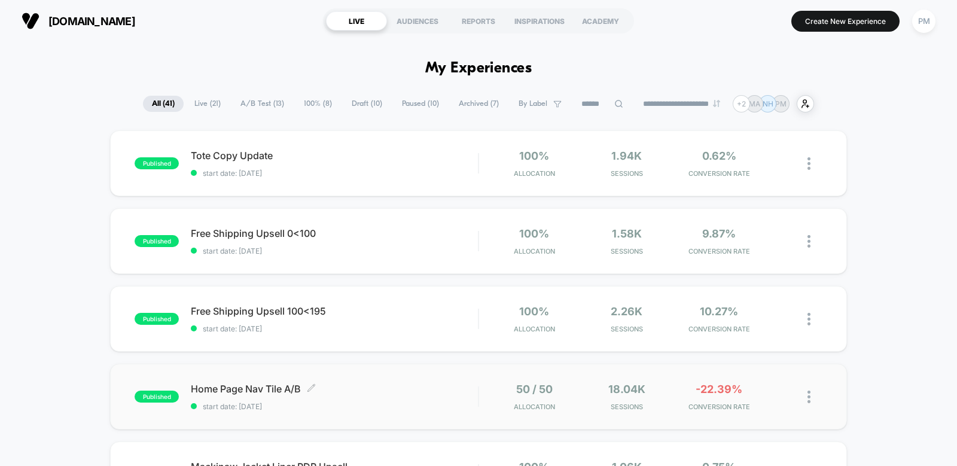
click at [391, 385] on span "Home Page Nav Tile A/B Click to edit experience details" at bounding box center [334, 389] width 287 height 12
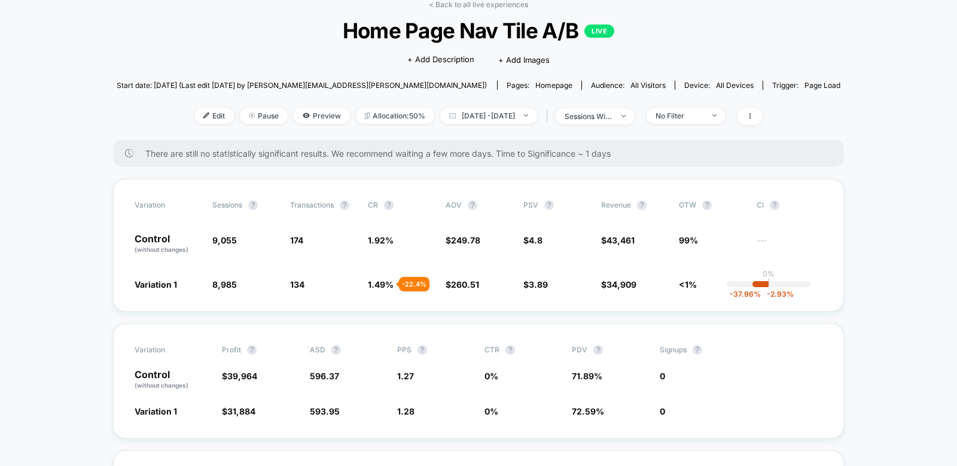
scroll to position [65, 0]
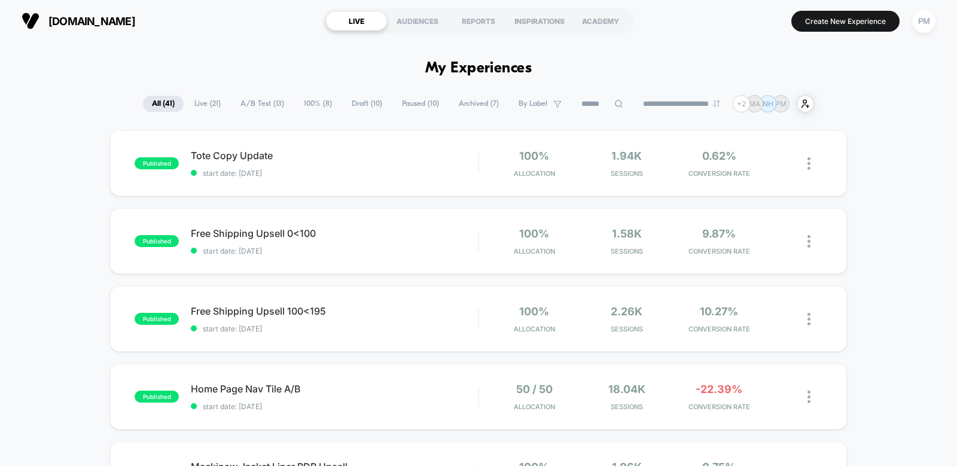
click at [307, 104] on span "100% ( 8 )" at bounding box center [318, 104] width 46 height 16
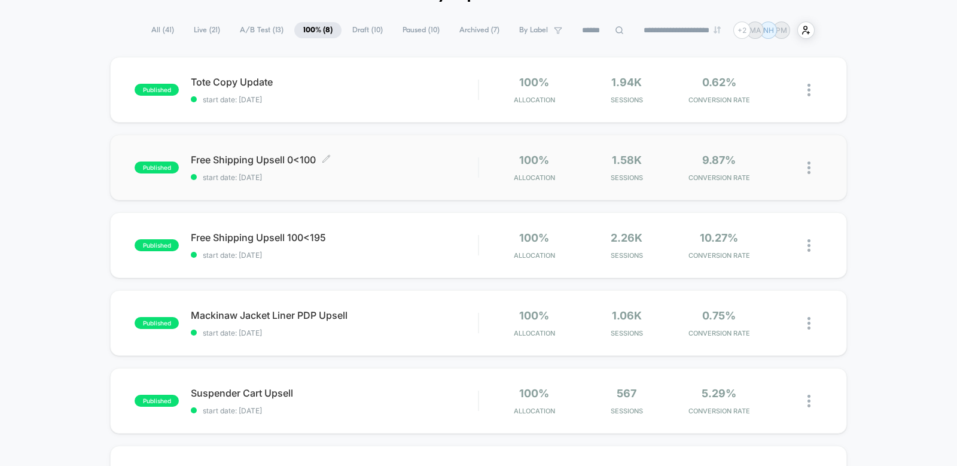
scroll to position [74, 0]
click at [382, 187] on div "published Free Shipping Upsell 0<100 start date: [DATE] 100% Allocation 1.58k S…" at bounding box center [478, 168] width 737 height 66
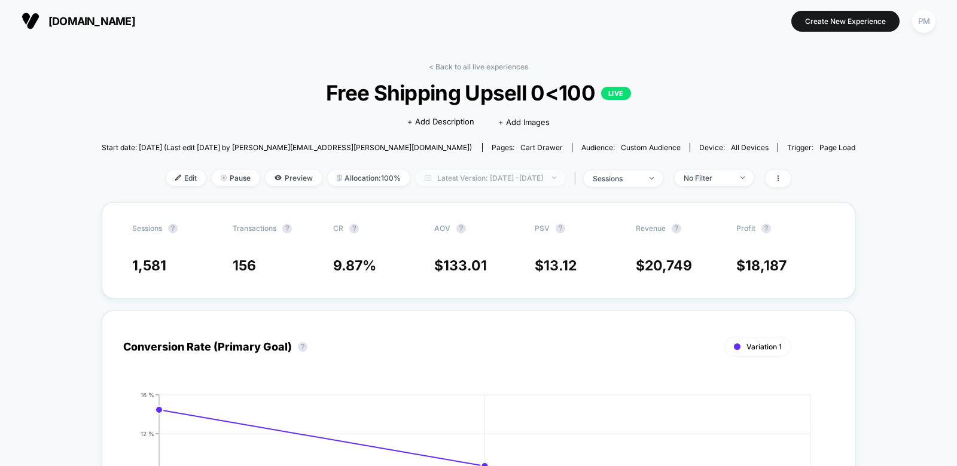
click at [449, 181] on span "Latest Version: [DATE] - [DATE]" at bounding box center [491, 178] width 150 height 16
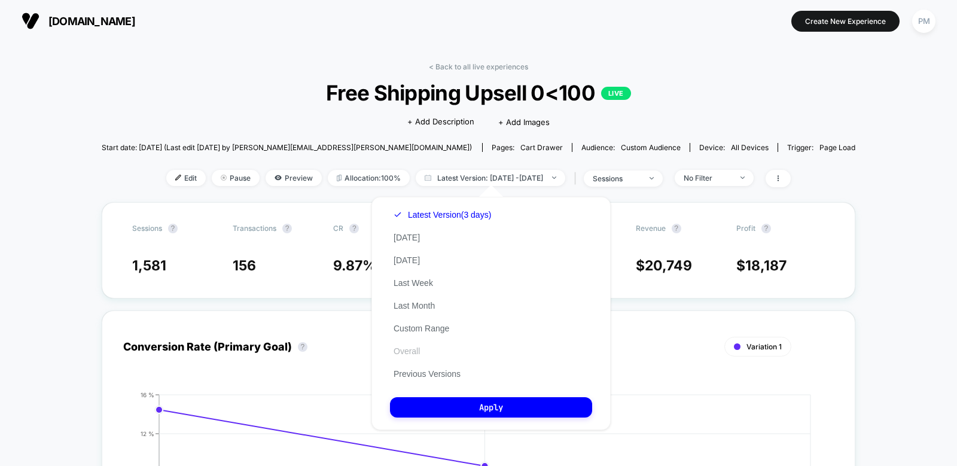
click at [405, 351] on button "Overall" at bounding box center [407, 351] width 34 height 11
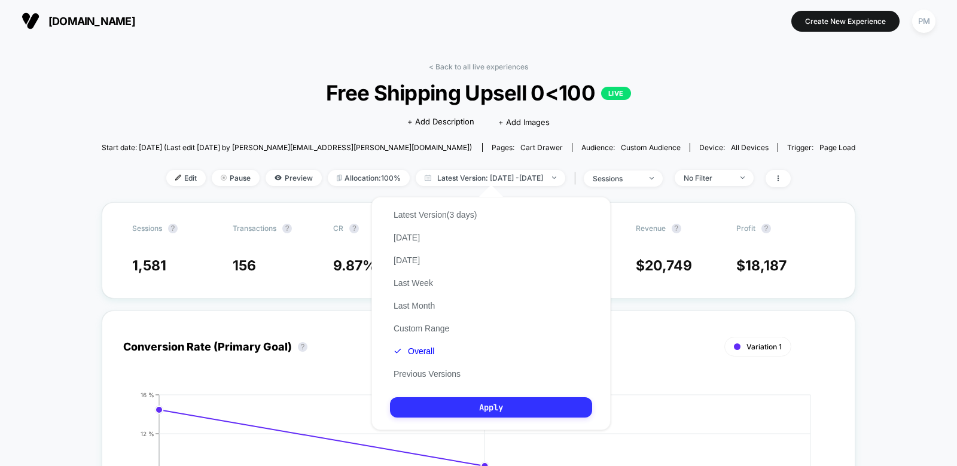
click at [416, 408] on button "Apply" at bounding box center [491, 407] width 202 height 20
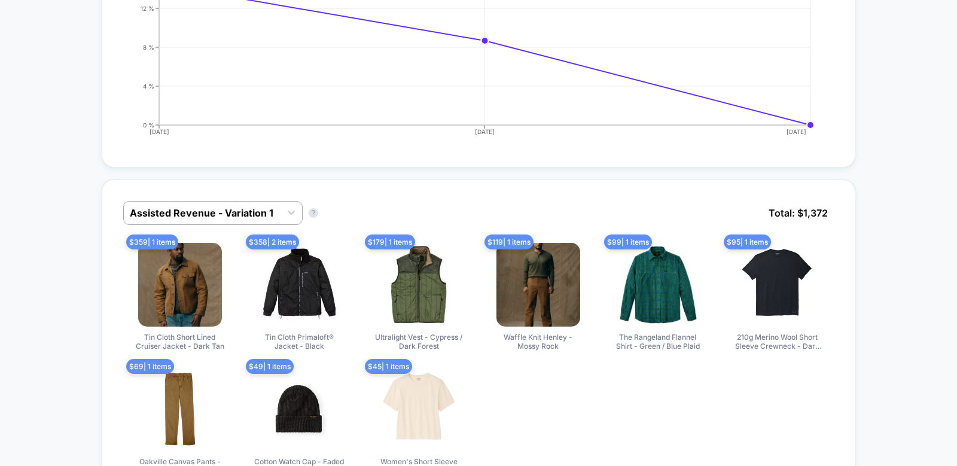
scroll to position [449, 0]
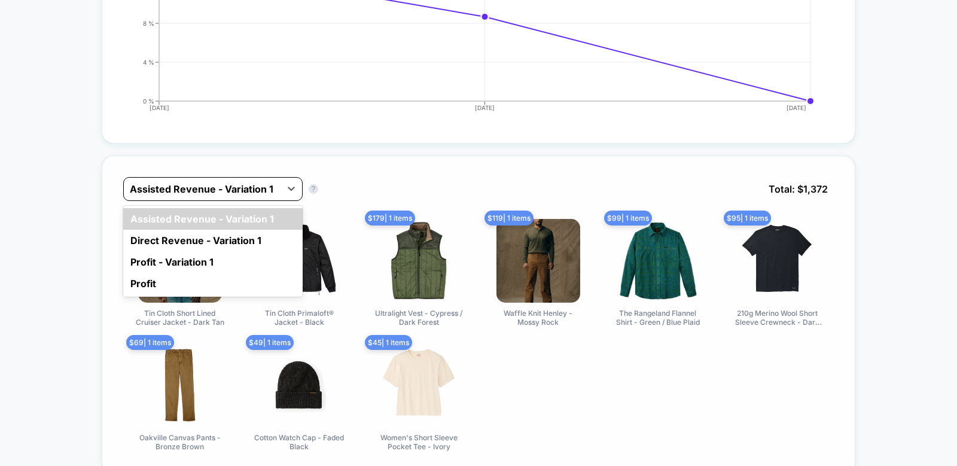
click at [263, 193] on div at bounding box center [202, 189] width 145 height 14
click at [205, 238] on div "Direct Revenue - Variation 1" at bounding box center [213, 241] width 180 height 22
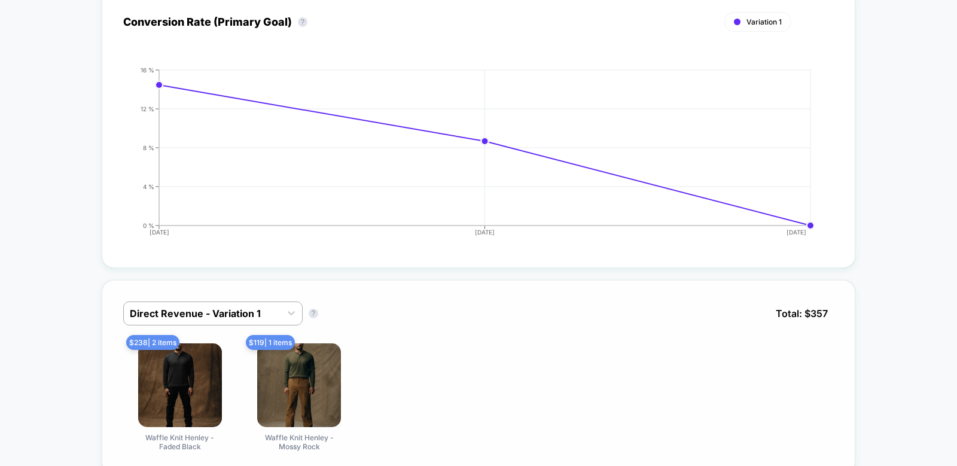
scroll to position [0, 0]
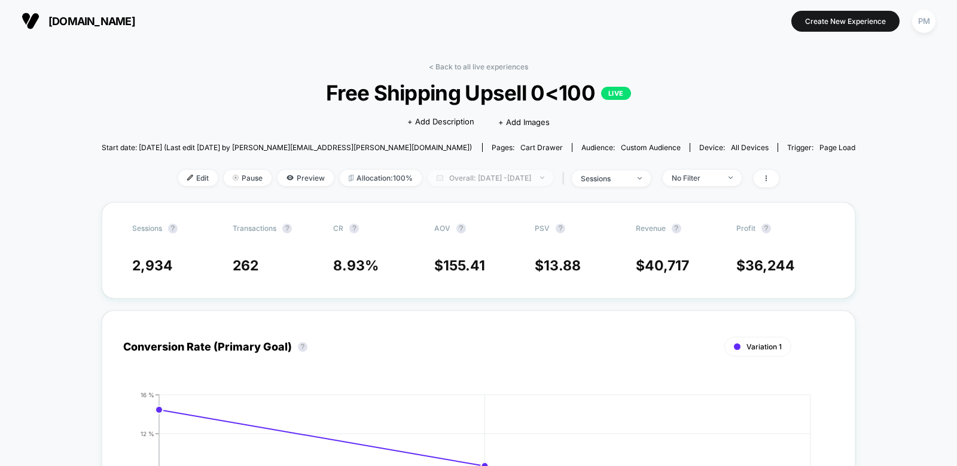
click at [443, 176] on span "Overall: [DATE] - [DATE]" at bounding box center [491, 178] width 126 height 16
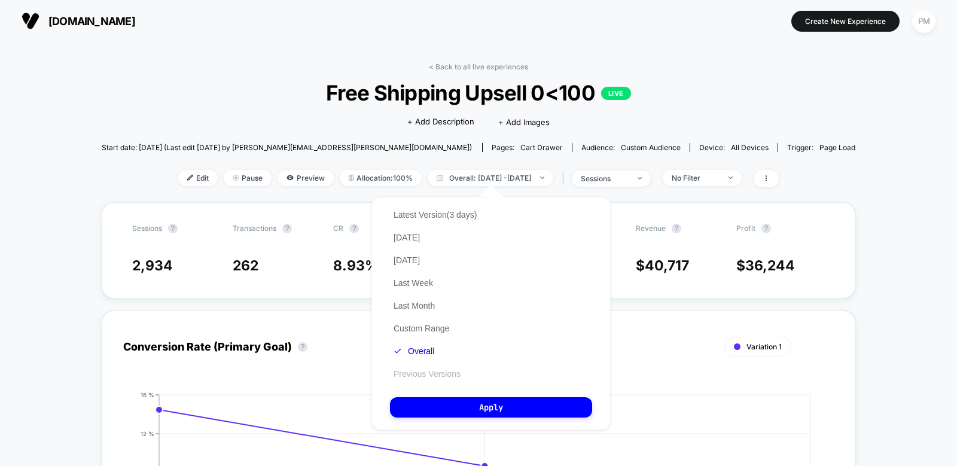
click at [418, 371] on button "Previous Versions" at bounding box center [427, 374] width 74 height 11
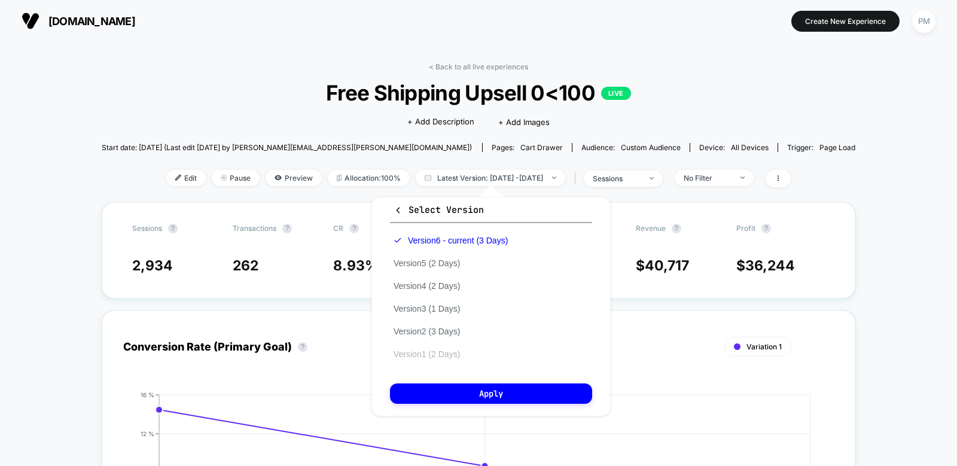
click at [428, 354] on button "Version 1 (2 Days)" at bounding box center [427, 354] width 74 height 11
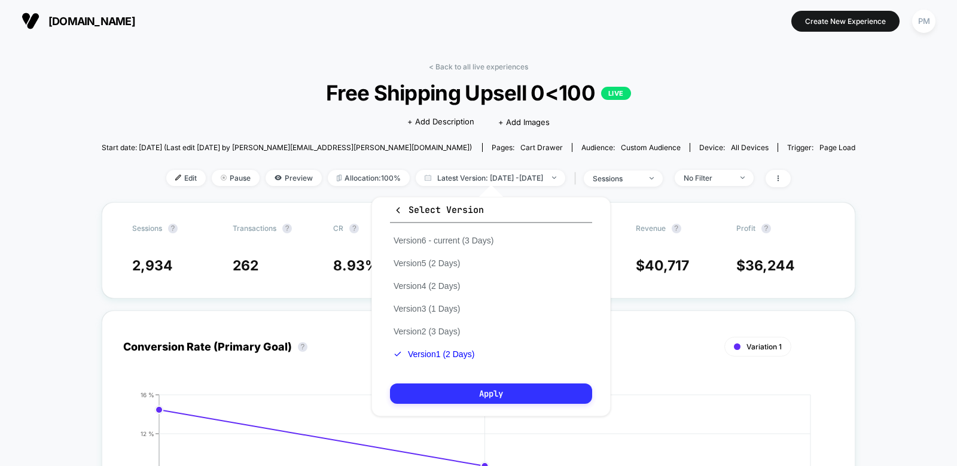
click at [439, 388] on button "Apply" at bounding box center [491, 394] width 202 height 20
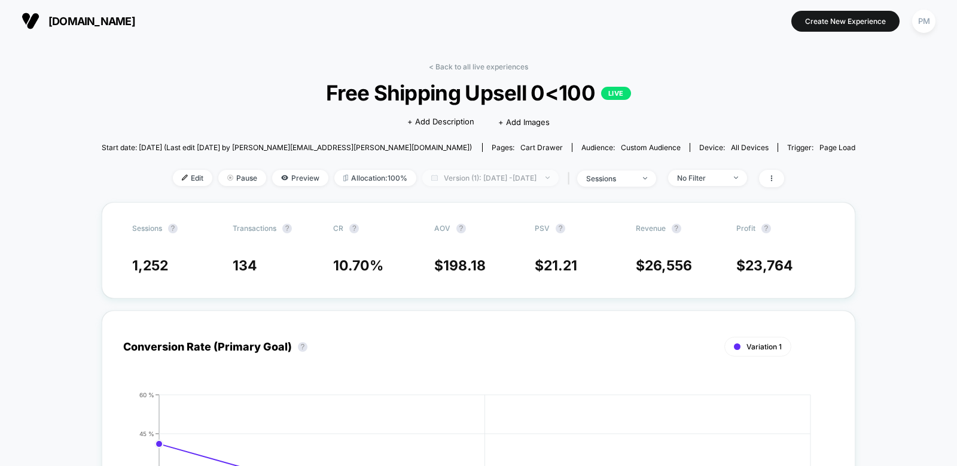
click at [437, 178] on span "Version (1): [DATE] - [DATE]" at bounding box center [490, 178] width 136 height 16
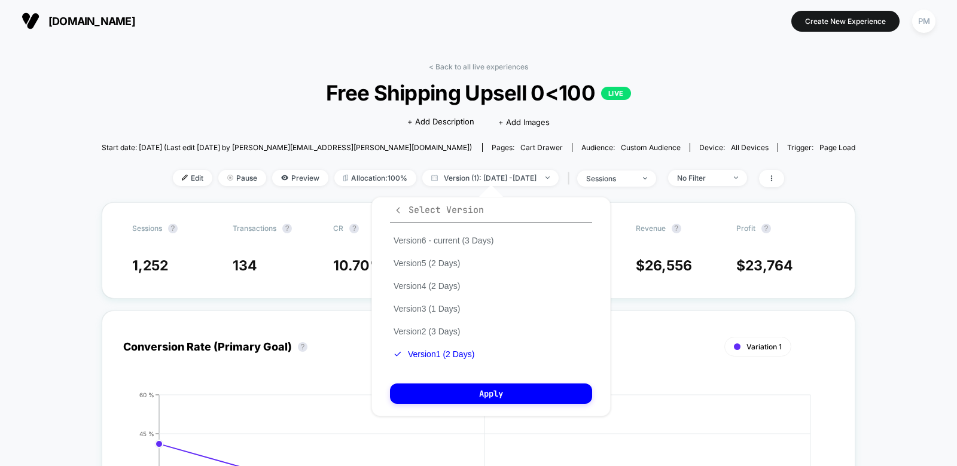
click at [396, 210] on icon "button" at bounding box center [398, 210] width 9 height 9
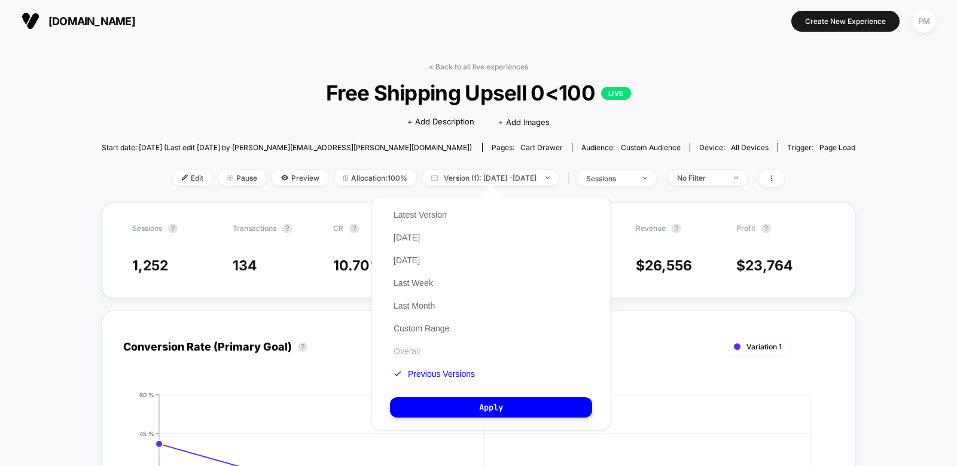
click at [400, 349] on button "Overall" at bounding box center [407, 351] width 34 height 11
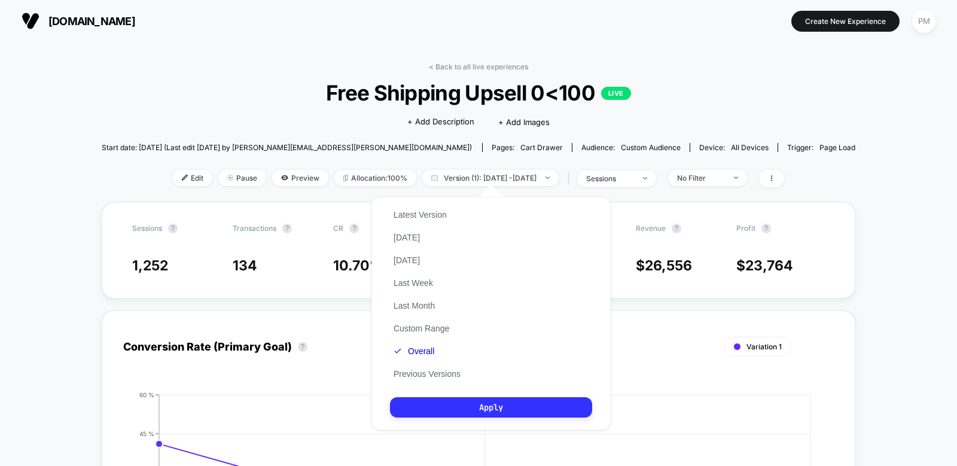
click at [416, 403] on button "Apply" at bounding box center [491, 407] width 202 height 20
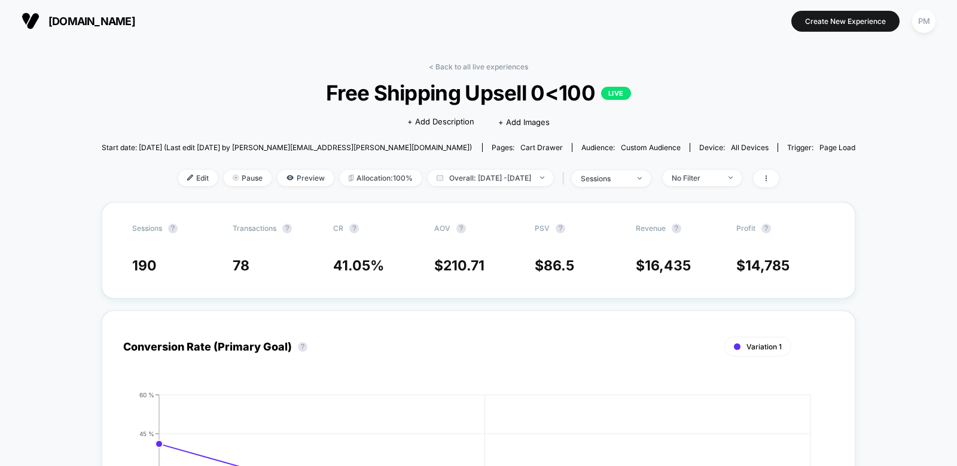
click at [462, 186] on div "Edit Pause Preview Allocation: 100% Overall: [DATE] - [DATE] | sessions No Filt…" at bounding box center [479, 178] width 755 height 17
click at [458, 171] on span "Overall: [DATE] - [DATE]" at bounding box center [491, 178] width 126 height 16
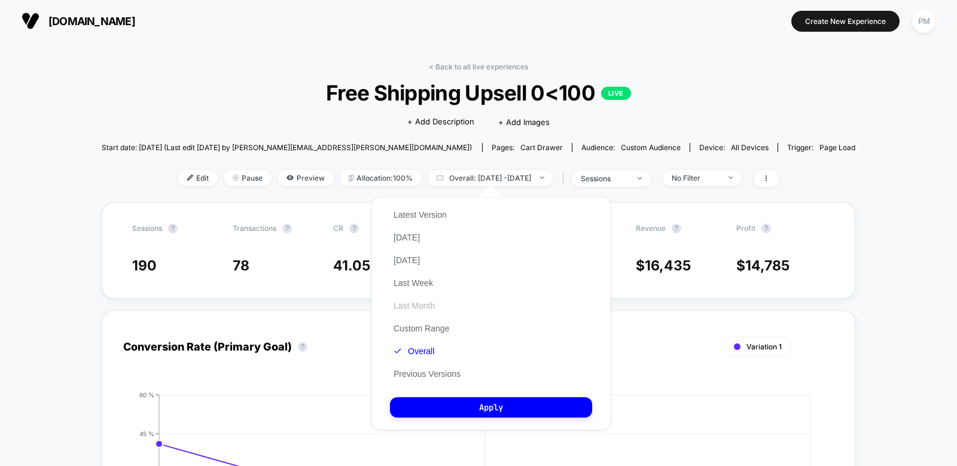
click at [414, 307] on button "Last Month" at bounding box center [414, 305] width 48 height 11
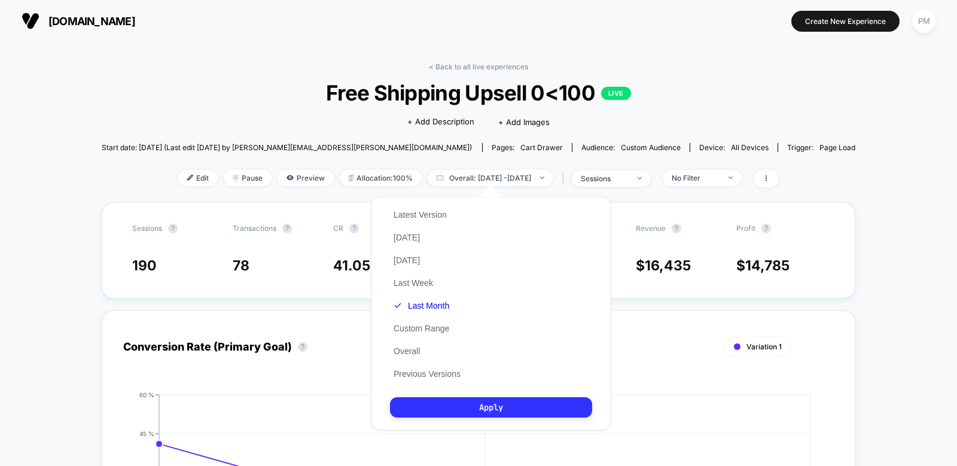
click at [443, 409] on button "Apply" at bounding box center [491, 407] width 202 height 20
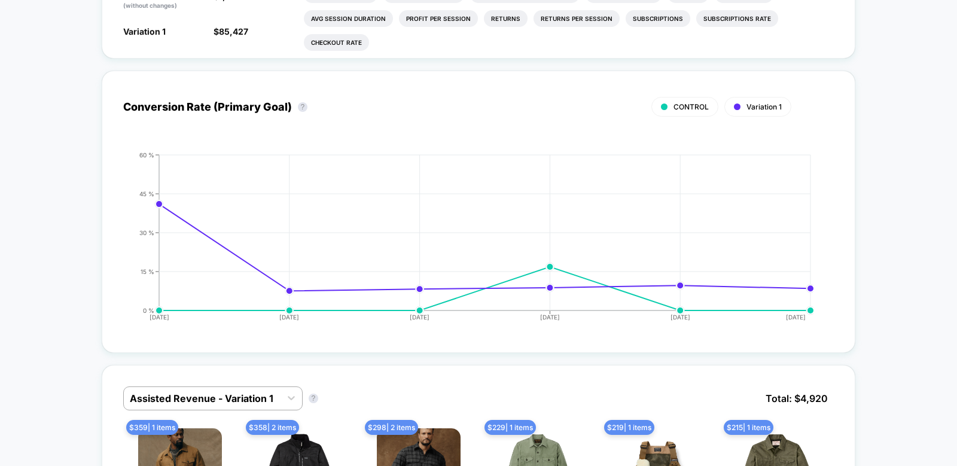
scroll to position [497, 0]
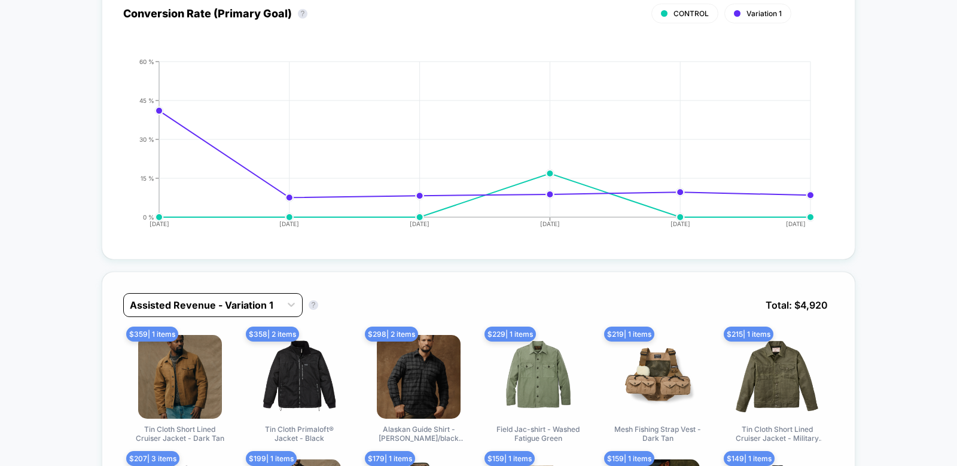
click at [245, 296] on div "Assisted Revenue - Variation 1" at bounding box center [202, 305] width 157 height 19
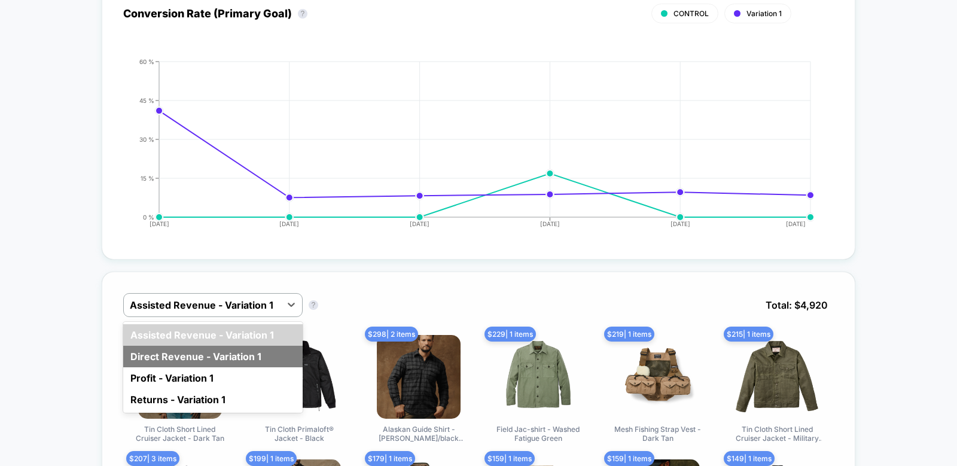
click at [189, 361] on div "Direct Revenue - Variation 1" at bounding box center [213, 357] width 180 height 22
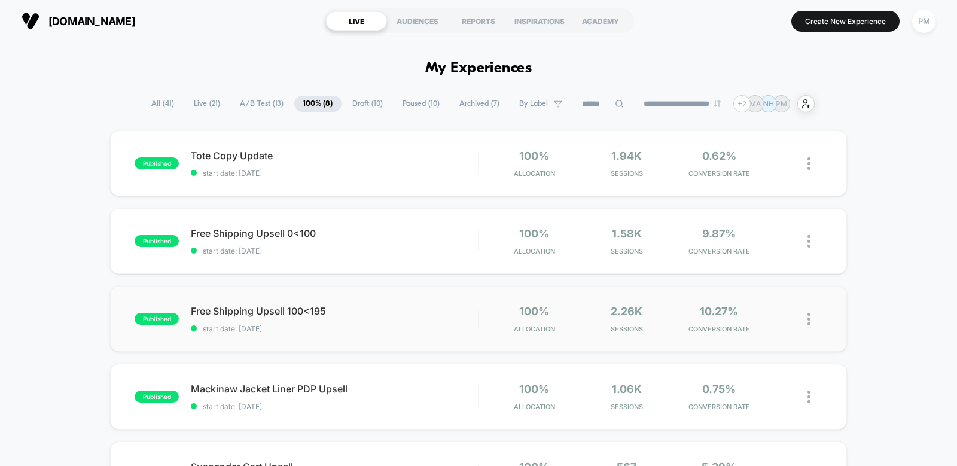
click at [373, 307] on span "Free Shipping Upsell 100<195" at bounding box center [334, 311] width 287 height 12
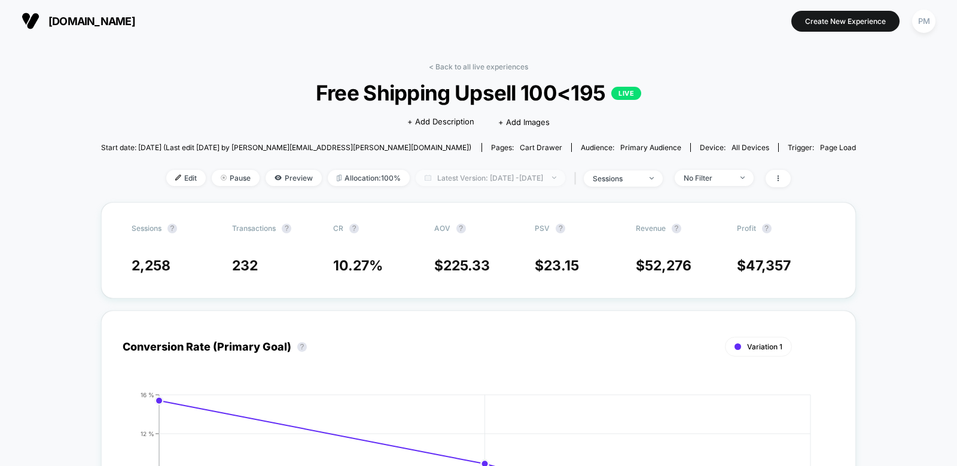
click at [473, 178] on span "Latest Version: [DATE] - [DATE]" at bounding box center [491, 178] width 150 height 16
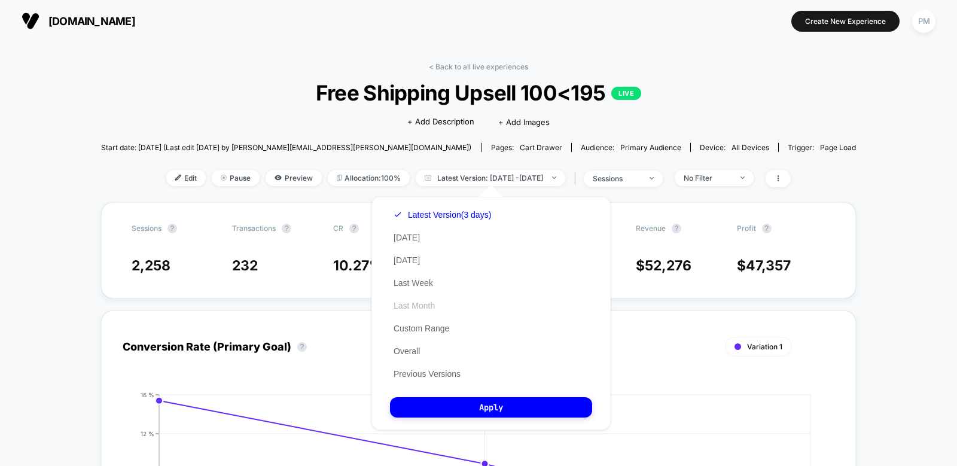
click at [413, 308] on button "Last Month" at bounding box center [414, 305] width 48 height 11
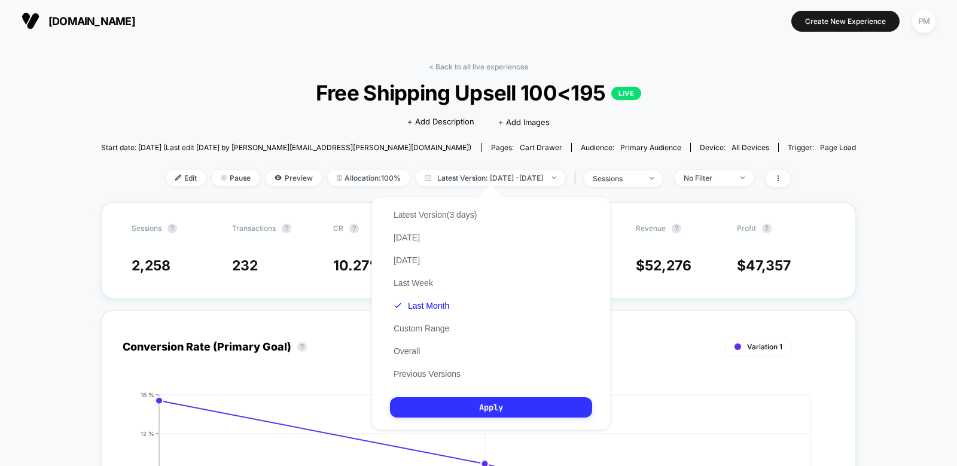
click at [413, 402] on button "Apply" at bounding box center [491, 407] width 202 height 20
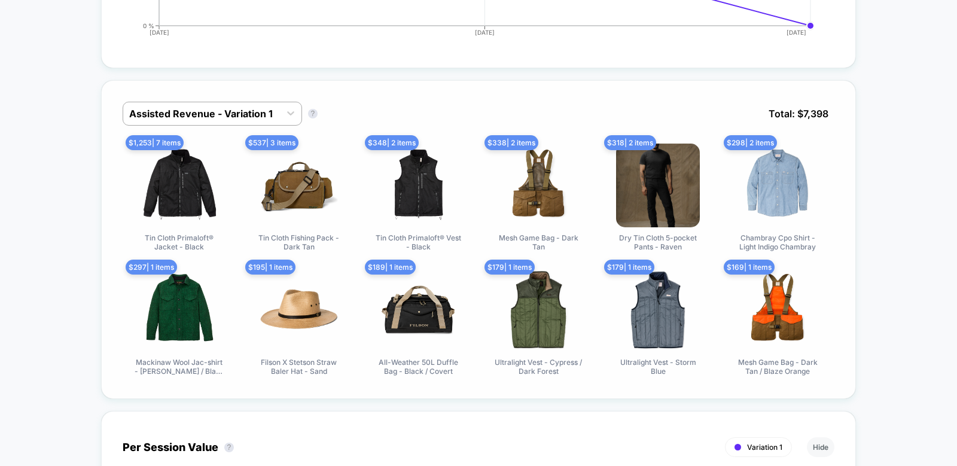
scroll to position [487, 0]
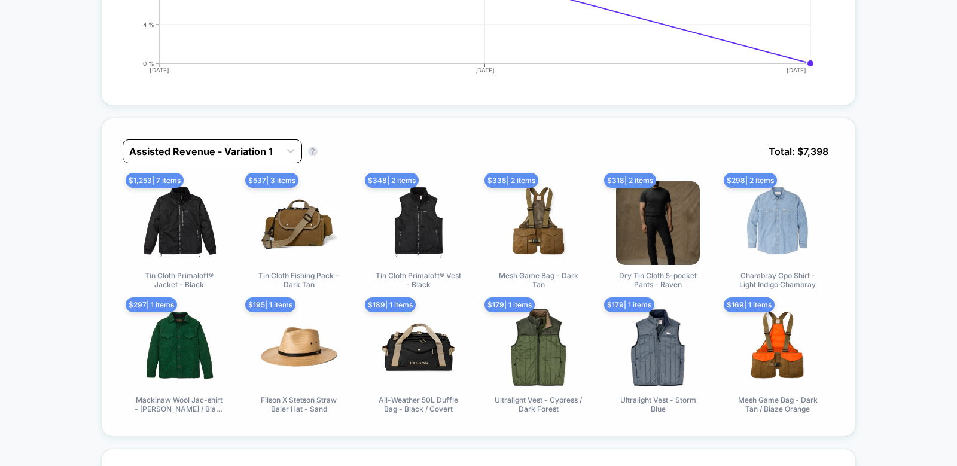
click at [280, 157] on div "Assisted Revenue - Variation 1" at bounding box center [201, 151] width 157 height 19
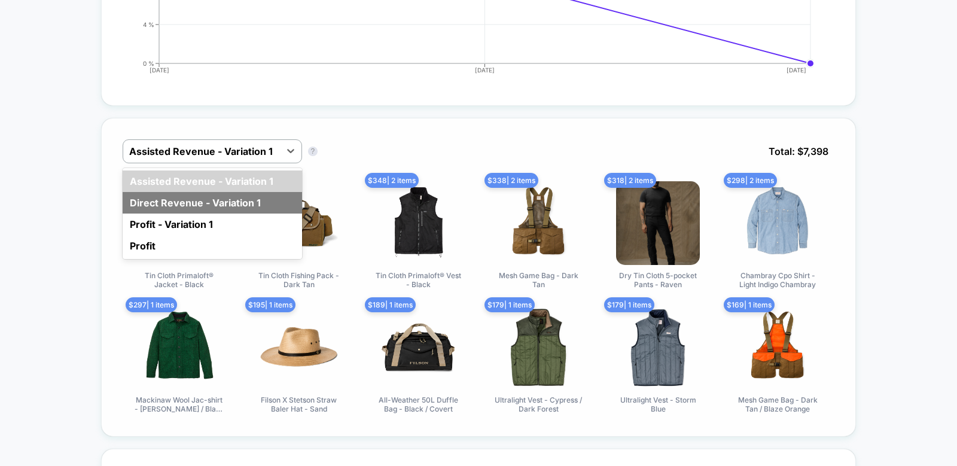
click at [236, 203] on div "Direct Revenue - Variation 1" at bounding box center [213, 203] width 180 height 22
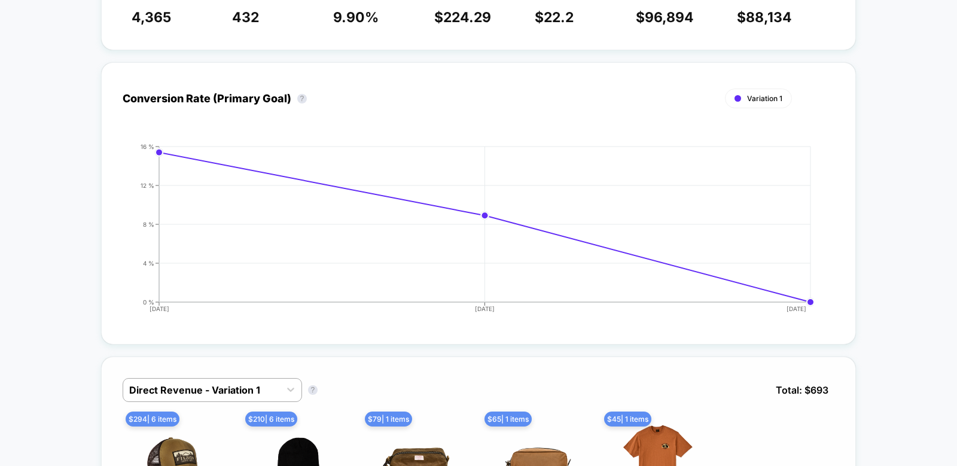
scroll to position [0, 0]
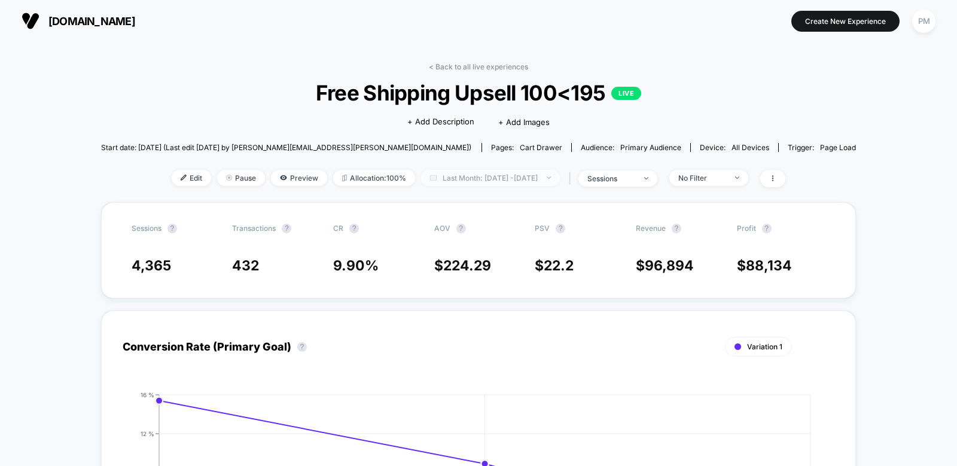
click at [451, 183] on span "Last Month: [DATE] - [DATE]" at bounding box center [490, 178] width 139 height 16
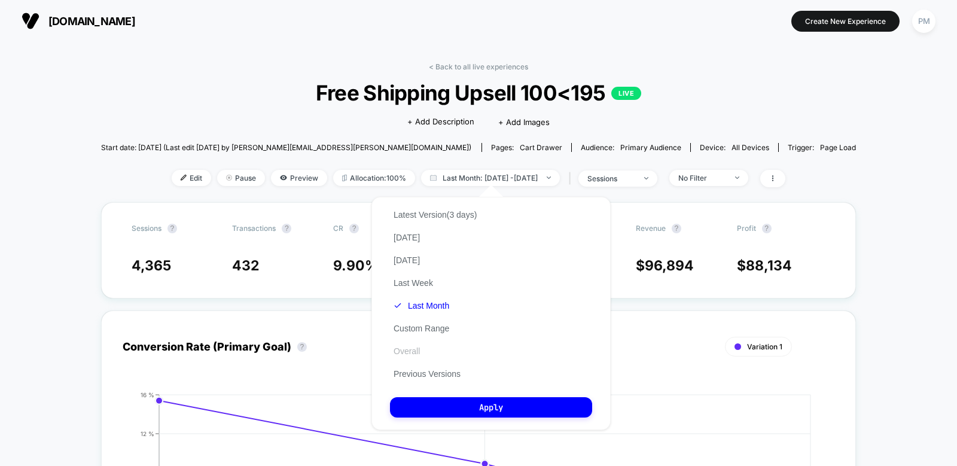
click at [406, 348] on button "Overall" at bounding box center [407, 351] width 34 height 11
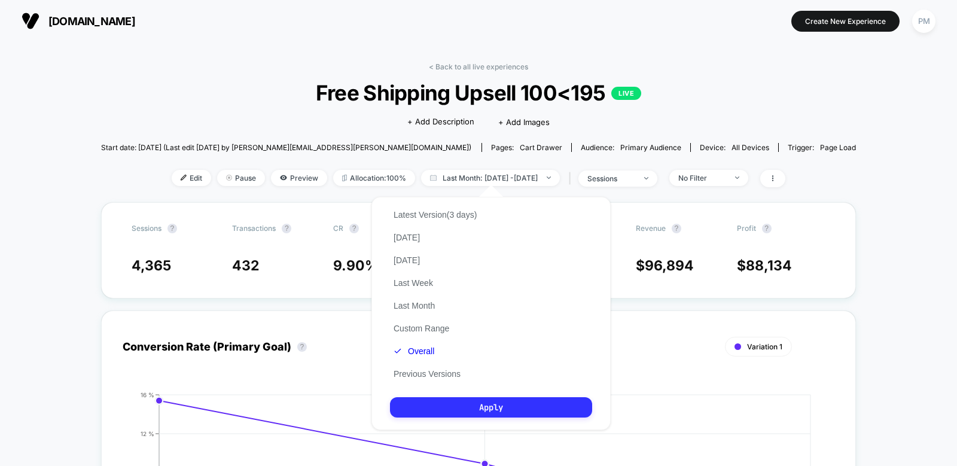
click at [434, 415] on button "Apply" at bounding box center [491, 407] width 202 height 20
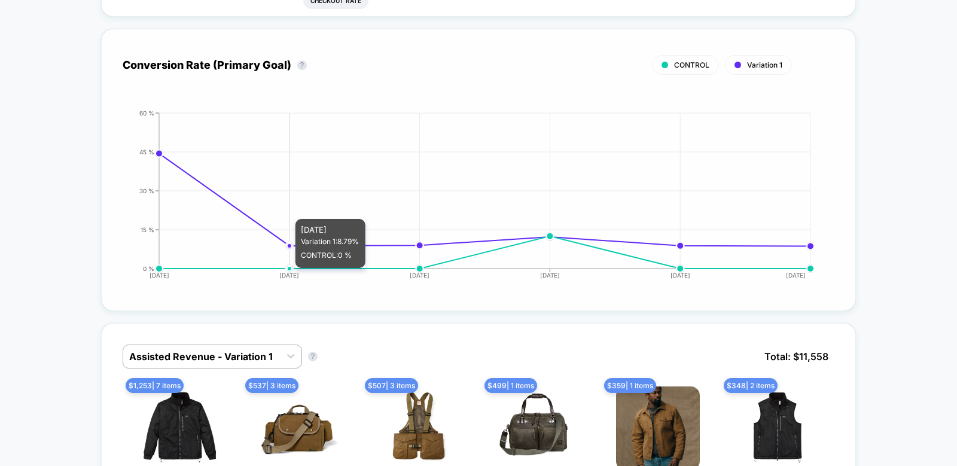
scroll to position [561, 0]
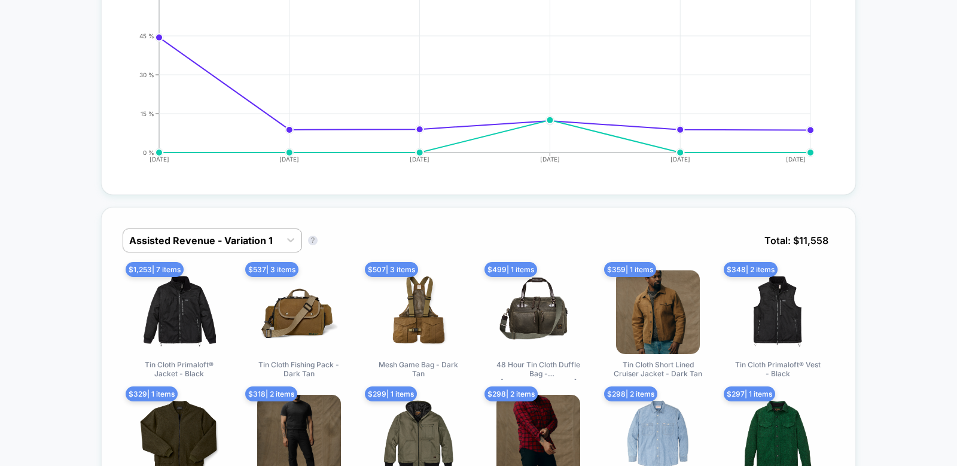
click at [246, 250] on div "Assisted Revenue - Variation 1 Assisted Revenue - Variation 1 ? Total: $ 11,558" at bounding box center [479, 250] width 713 height 42
click at [240, 235] on div at bounding box center [201, 240] width 145 height 14
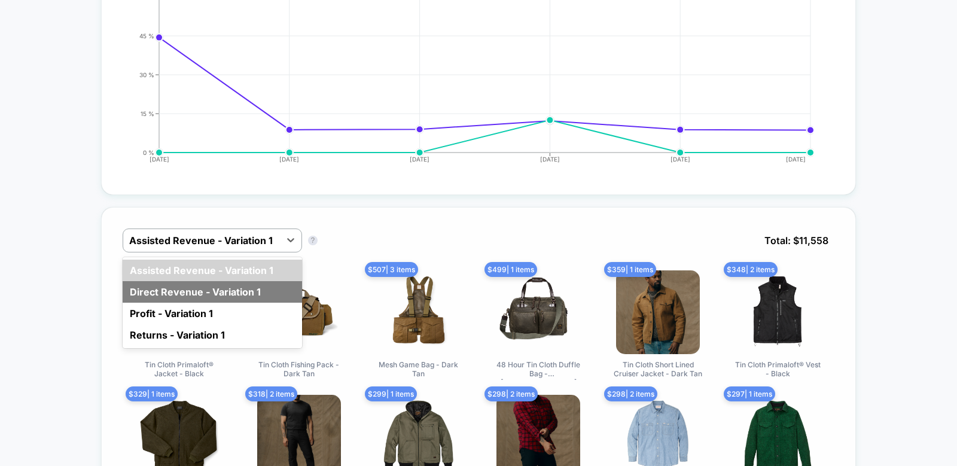
click at [208, 291] on div "Direct Revenue - Variation 1" at bounding box center [213, 292] width 180 height 22
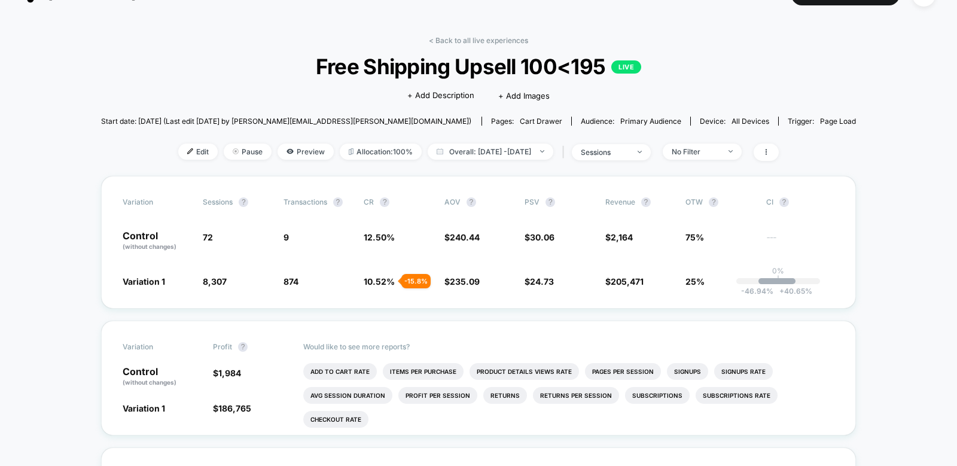
scroll to position [0, 0]
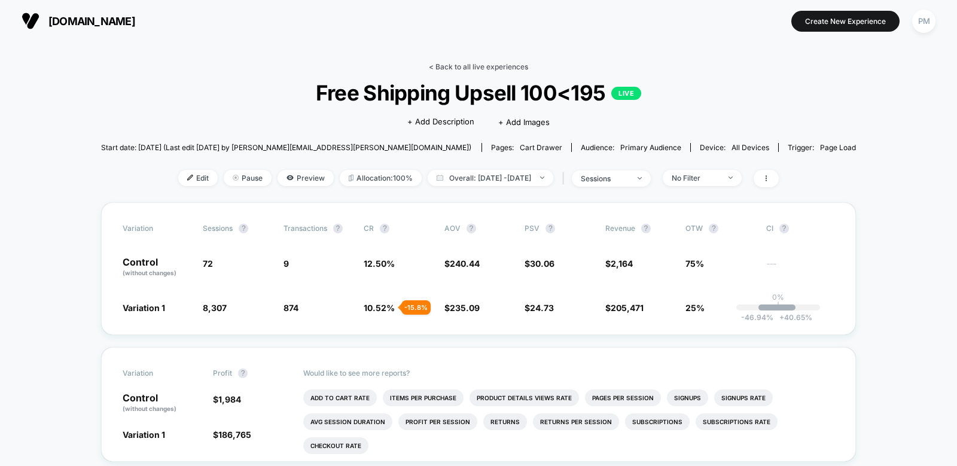
click at [463, 69] on link "< Back to all live experiences" at bounding box center [478, 66] width 99 height 9
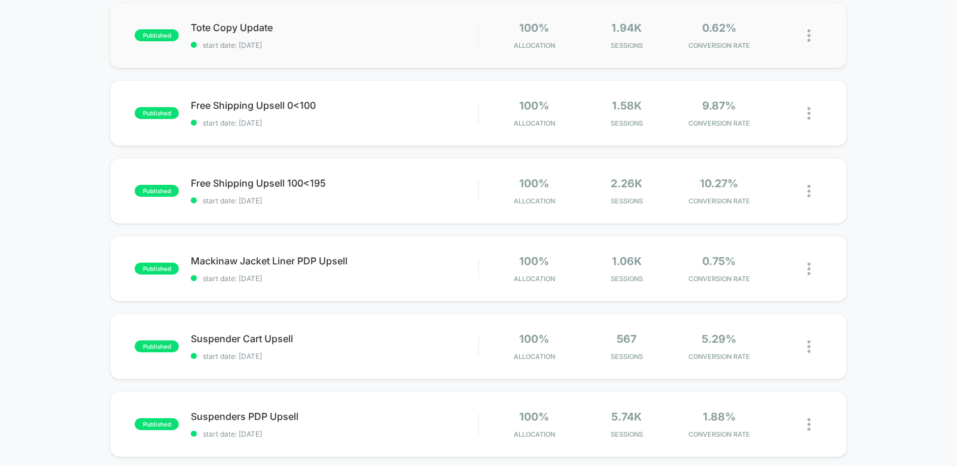
scroll to position [162, 0]
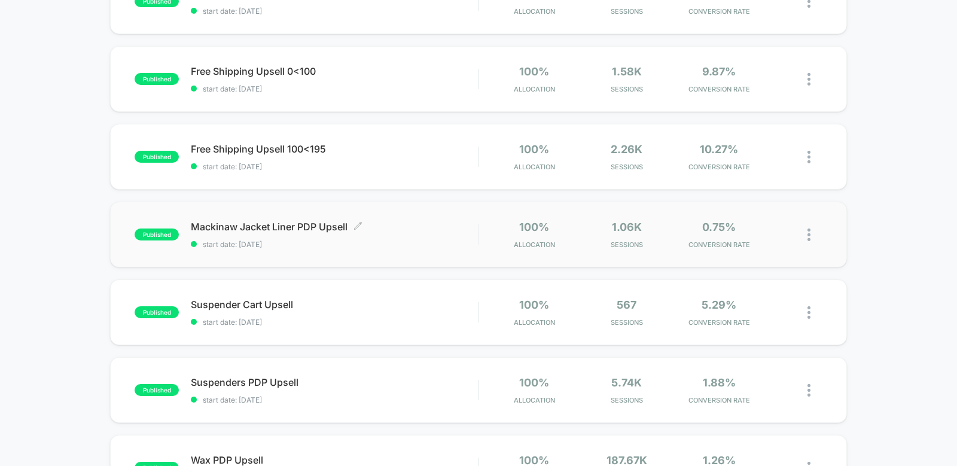
click at [415, 245] on span "start date: [DATE]" at bounding box center [334, 244] width 287 height 9
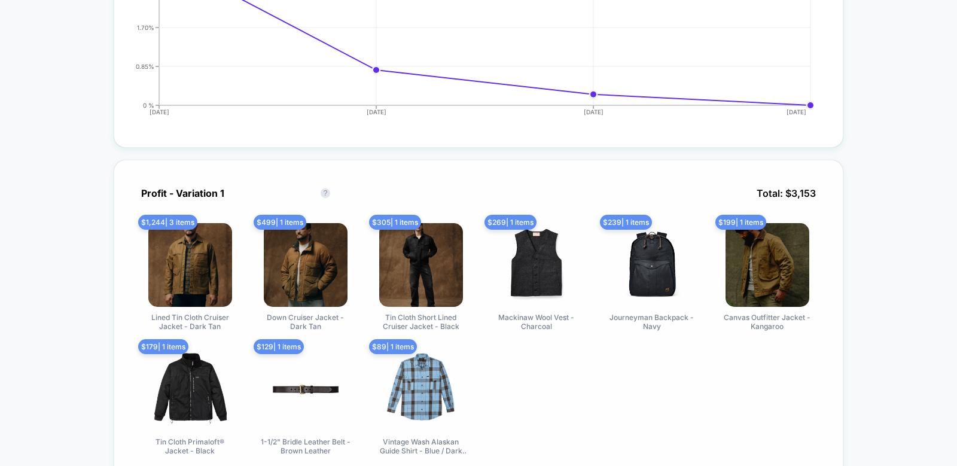
scroll to position [446, 0]
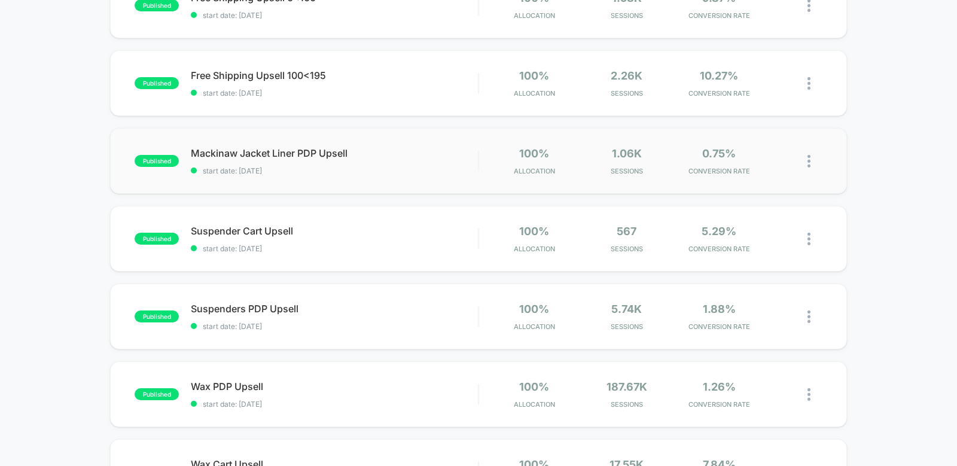
scroll to position [231, 0]
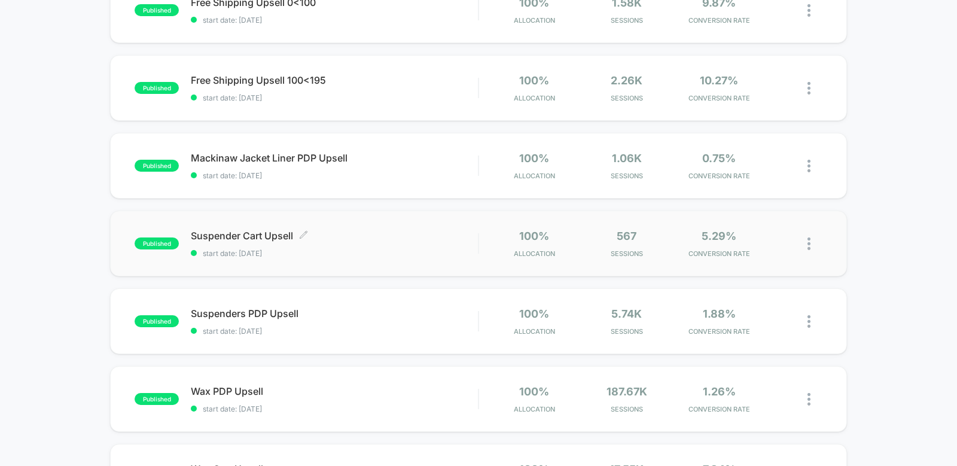
click at [331, 243] on div "Suspender Cart Upsell Click to edit experience details Click to edit experience…" at bounding box center [334, 244] width 287 height 28
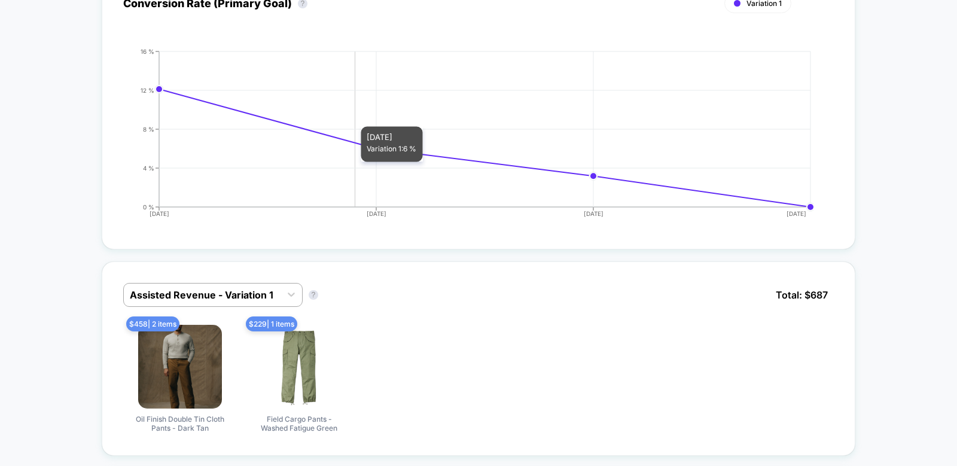
scroll to position [360, 0]
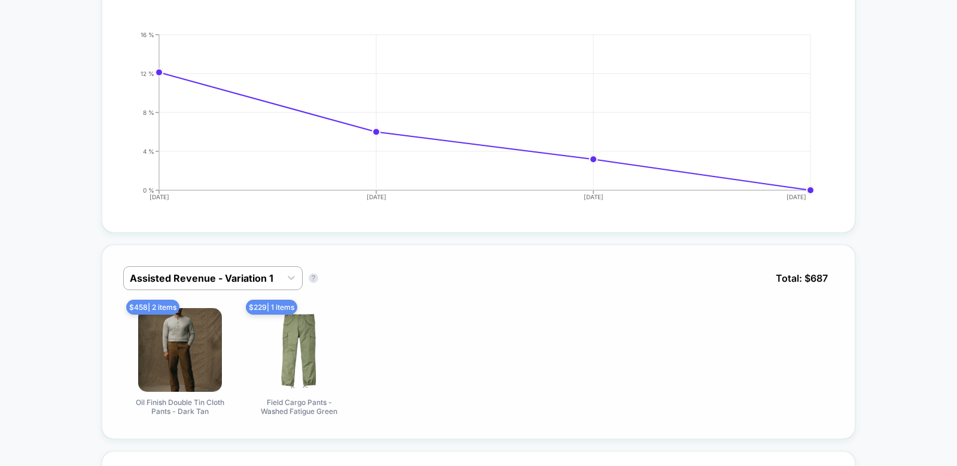
click at [290, 259] on div "Assisted Revenue - Variation 1 Assisted Revenue - Variation 1 ? Total: $ 687 $ …" at bounding box center [479, 342] width 755 height 194
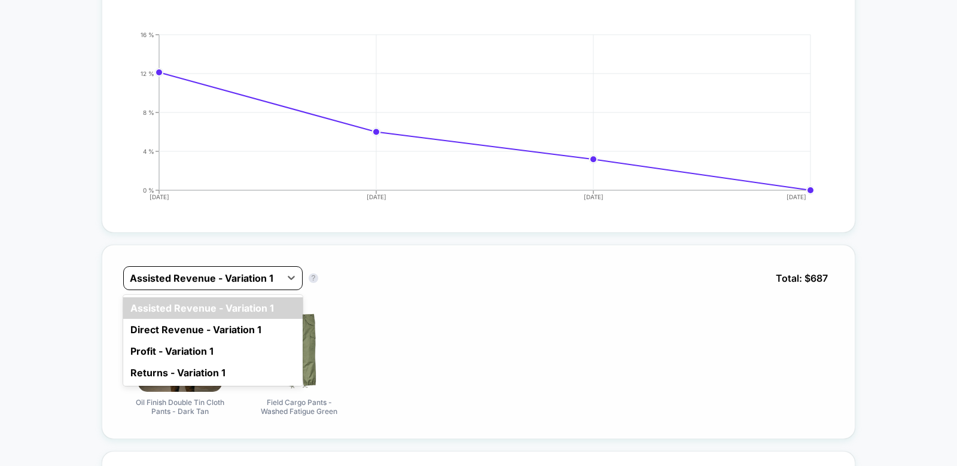
click at [281, 281] on div "Assisted Revenue - Variation 1" at bounding box center [202, 278] width 157 height 19
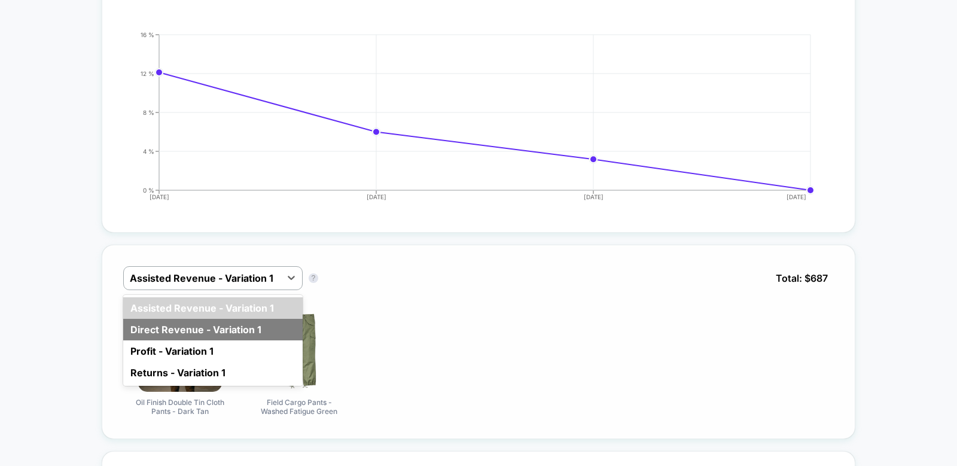
click at [219, 326] on div "Direct Revenue - Variation 1" at bounding box center [213, 330] width 180 height 22
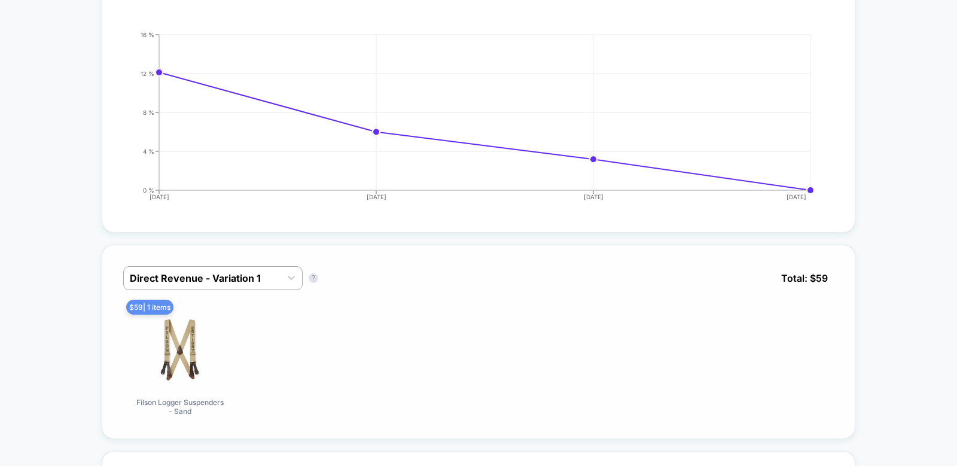
scroll to position [0, 0]
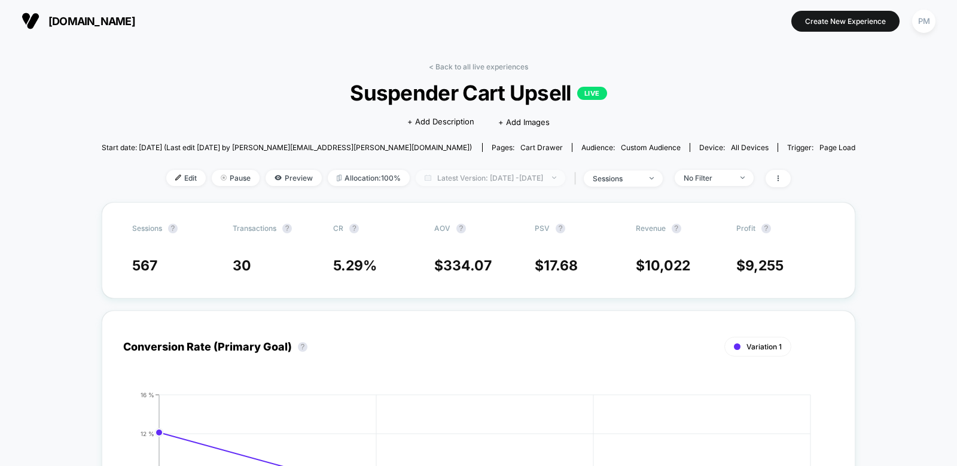
click at [452, 183] on span "Latest Version: [DATE] - [DATE]" at bounding box center [491, 178] width 150 height 16
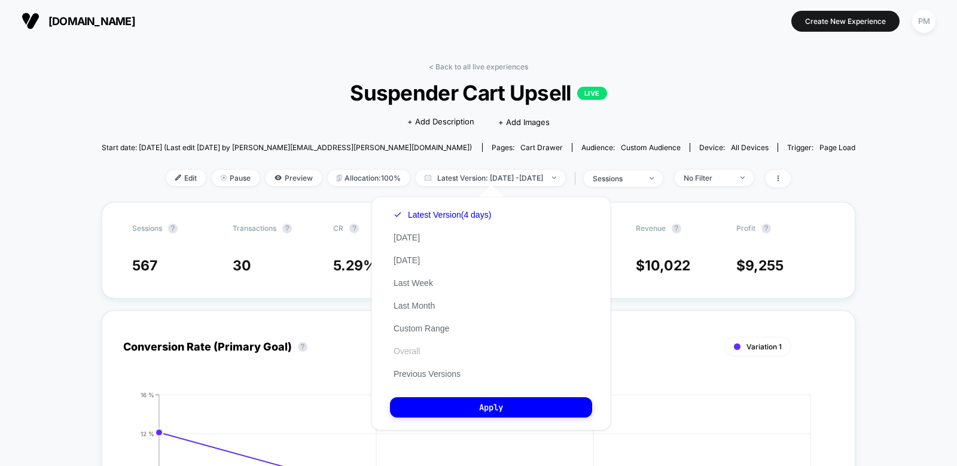
click at [400, 349] on button "Overall" at bounding box center [407, 351] width 34 height 11
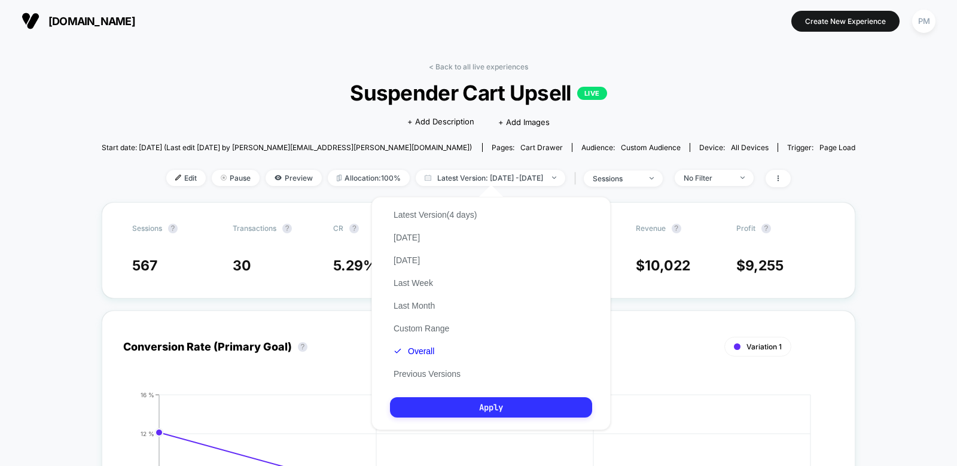
click at [433, 412] on button "Apply" at bounding box center [491, 407] width 202 height 20
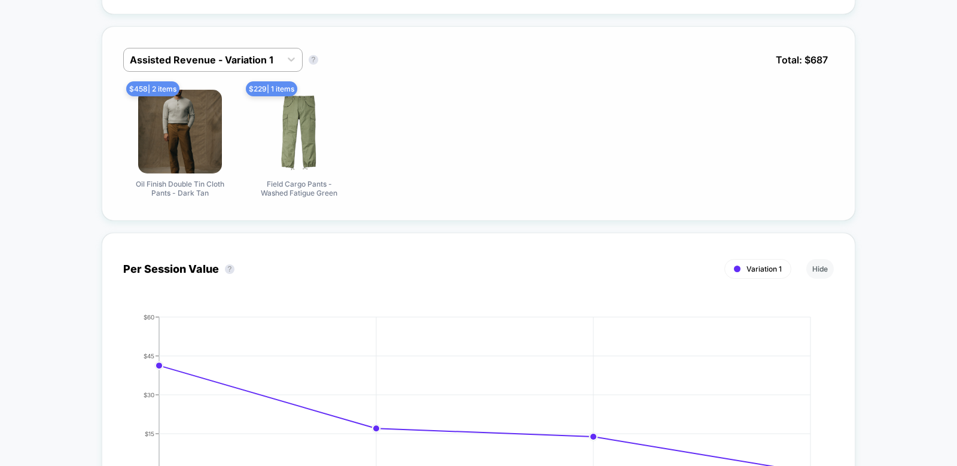
scroll to position [571, 0]
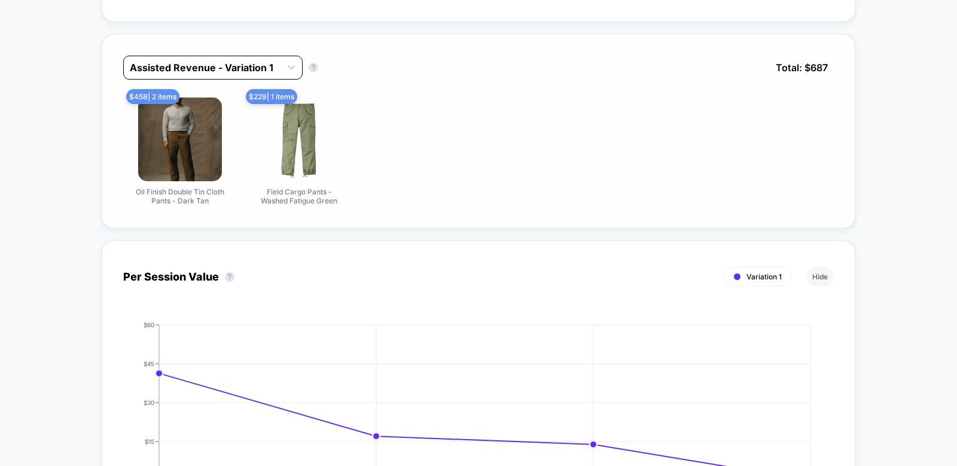
click at [232, 56] on div "Assisted Revenue - Variation 1" at bounding box center [213, 68] width 180 height 24
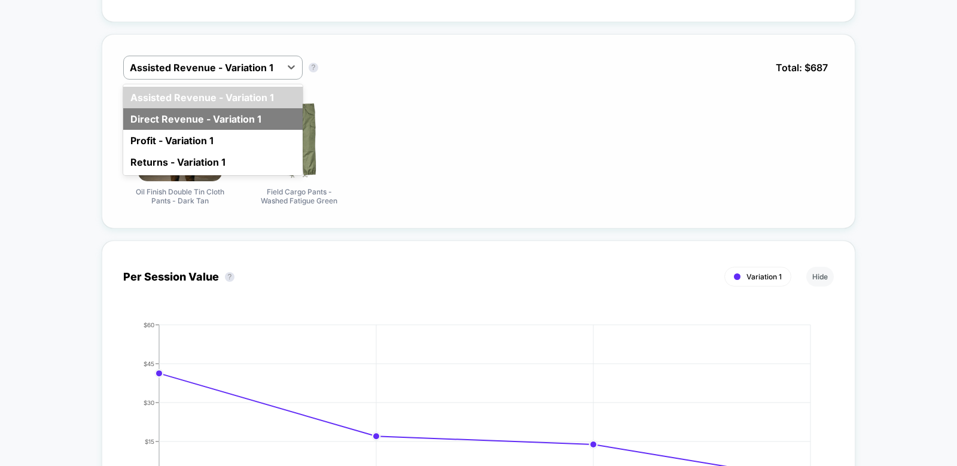
click at [217, 120] on div "Direct Revenue - Variation 1" at bounding box center [213, 119] width 180 height 22
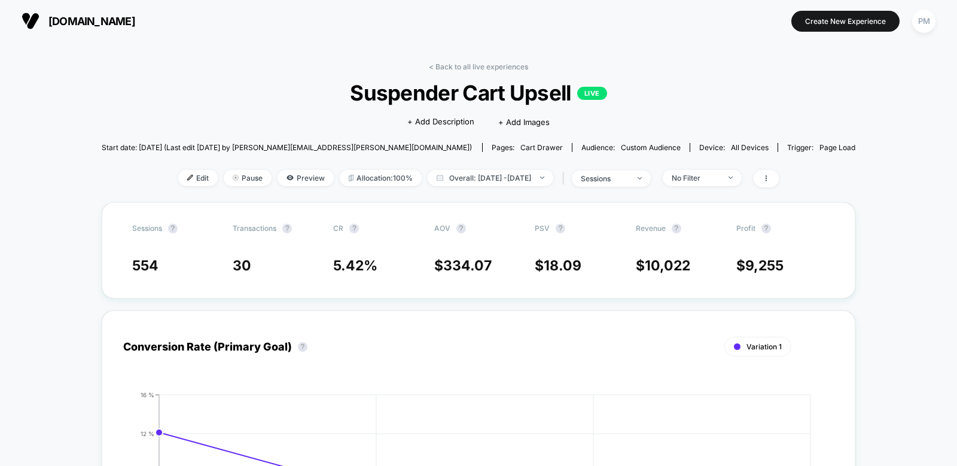
scroll to position [1, 0]
click at [460, 72] on div "< Back to all live experiences Suspender Cart Upsell LIVE Click to edit experie…" at bounding box center [479, 132] width 755 height 140
click at [470, 65] on link "< Back to all live experiences" at bounding box center [478, 66] width 99 height 9
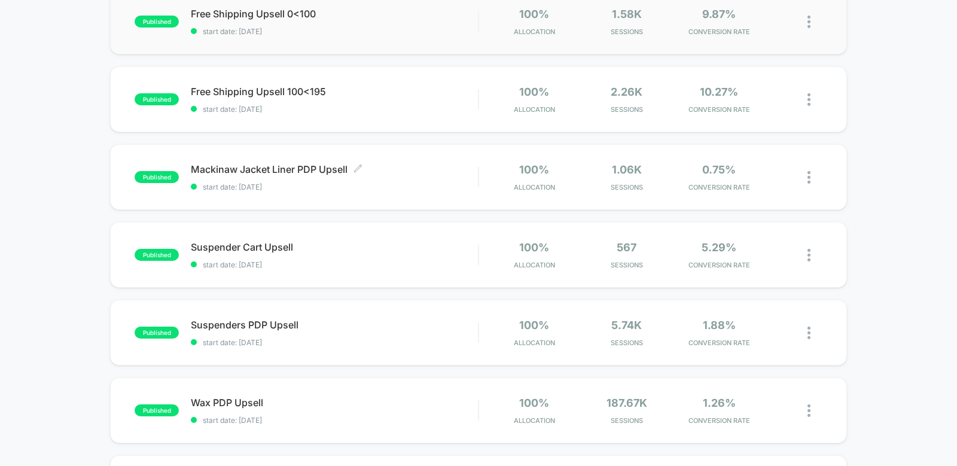
scroll to position [223, 0]
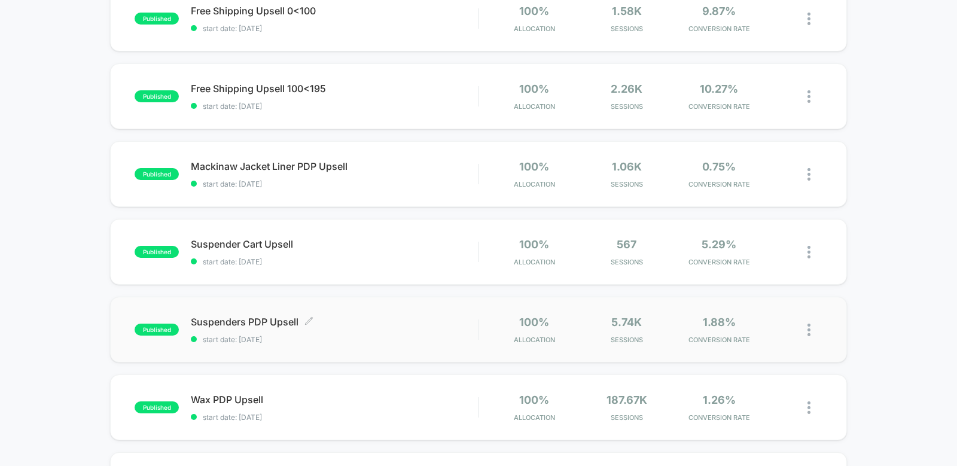
click at [363, 326] on span "Suspenders PDP Upsell Click to edit experience details" at bounding box center [334, 322] width 287 height 12
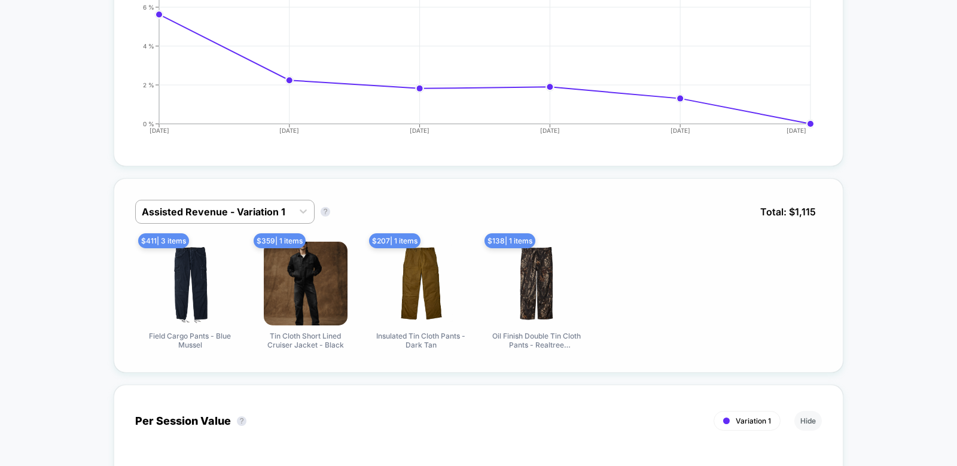
scroll to position [423, 0]
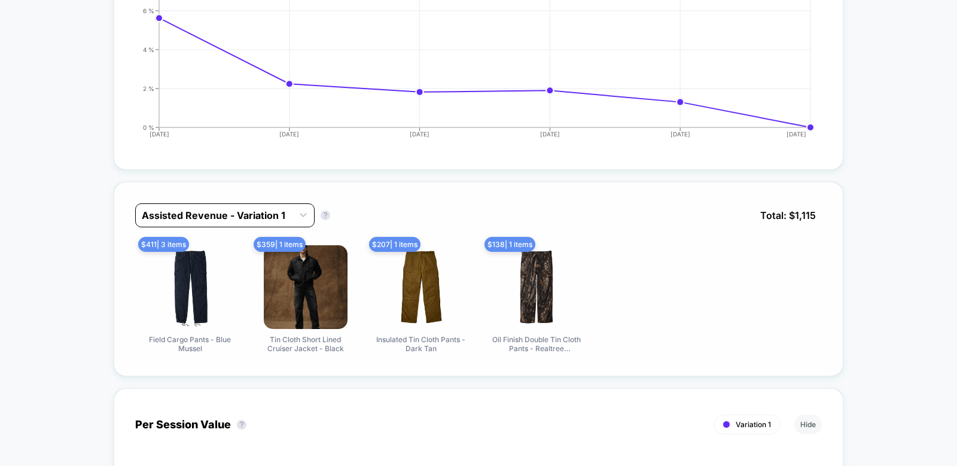
click at [263, 213] on div at bounding box center [214, 215] width 145 height 14
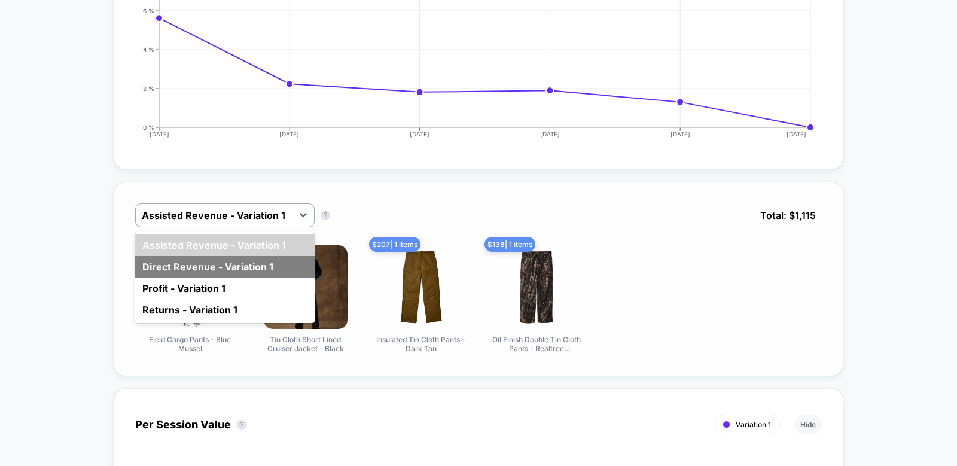
click at [243, 266] on div "Direct Revenue - Variation 1" at bounding box center [225, 267] width 180 height 22
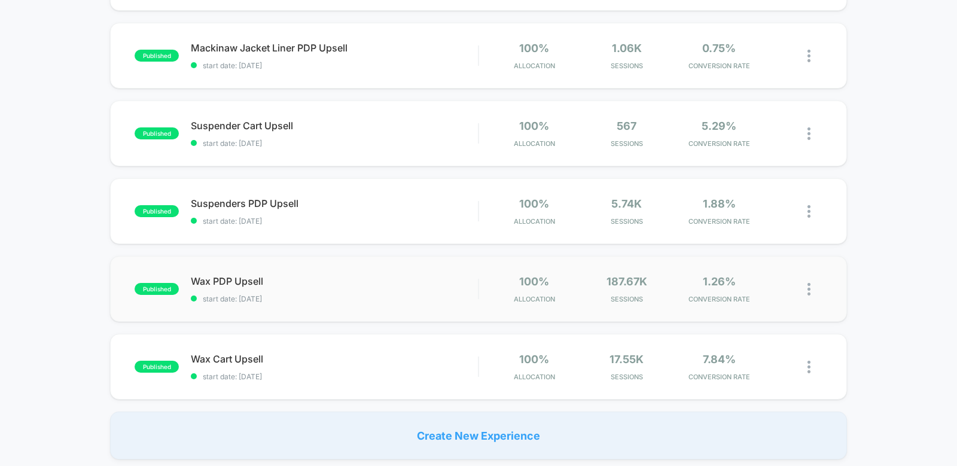
scroll to position [342, 0]
click at [336, 282] on span "Wax PDP Upsell Click to edit experience details" at bounding box center [334, 281] width 287 height 12
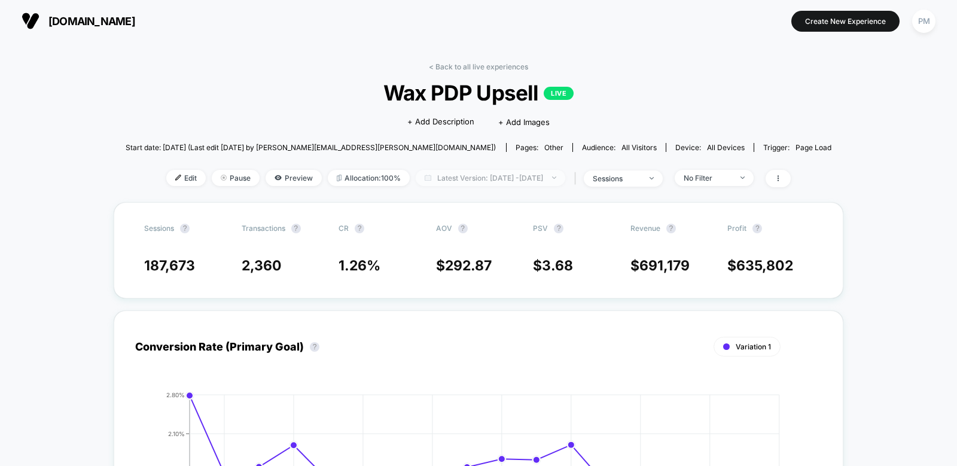
click at [422, 184] on span "Latest Version: [DATE] - [DATE]" at bounding box center [491, 178] width 150 height 16
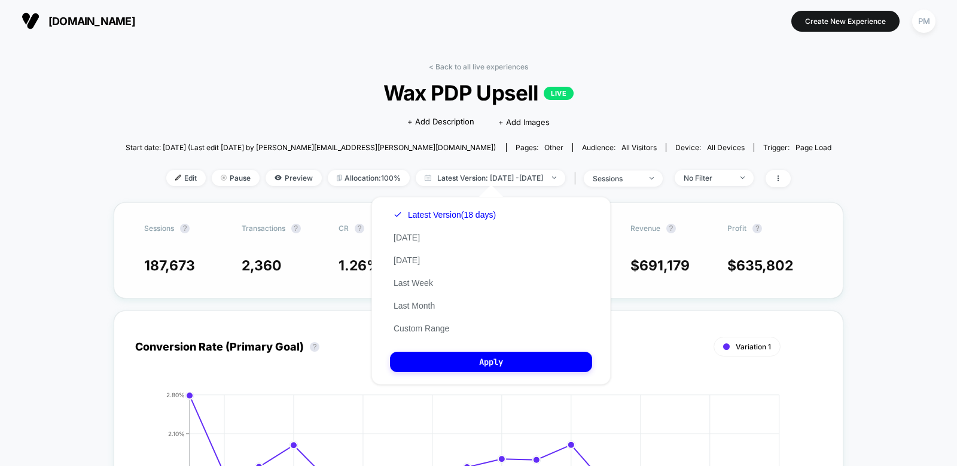
click at [302, 217] on div "Sessions ? Transactions ? CR ? AOV ? PSV ? Revenue ? Profit ? 187,673 2,360 1.2…" at bounding box center [479, 250] width 730 height 96
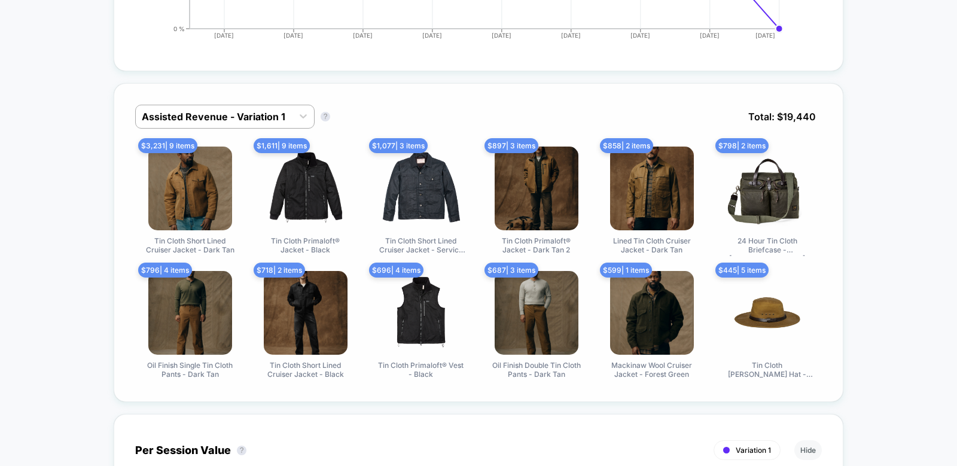
scroll to position [476, 0]
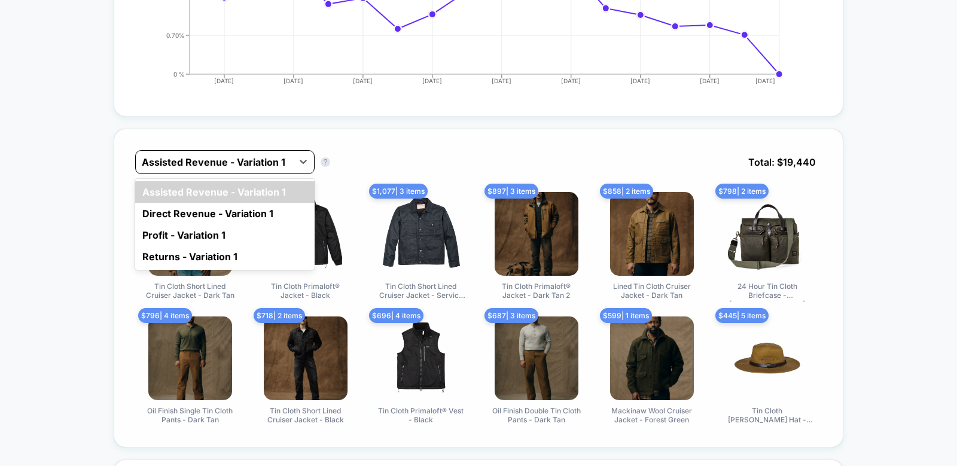
click at [226, 157] on div at bounding box center [214, 162] width 145 height 14
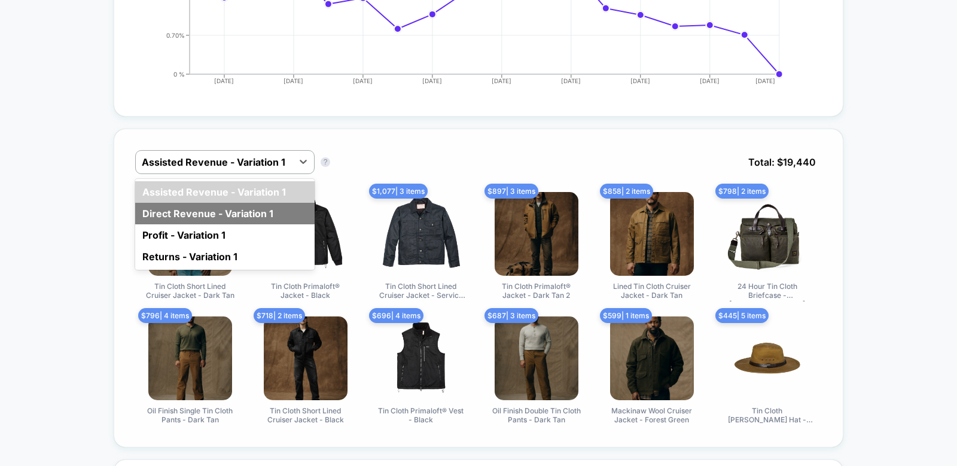
click at [210, 219] on div "Direct Revenue - Variation 1" at bounding box center [225, 214] width 180 height 22
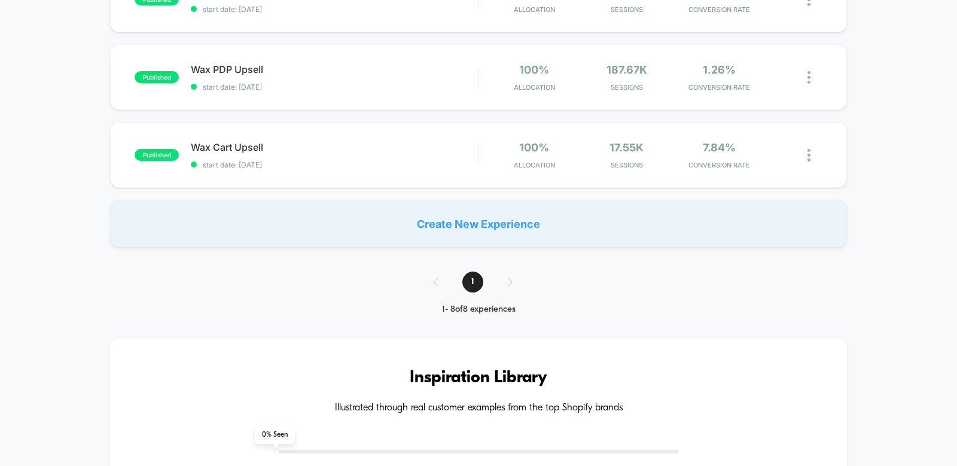
scroll to position [559, 0]
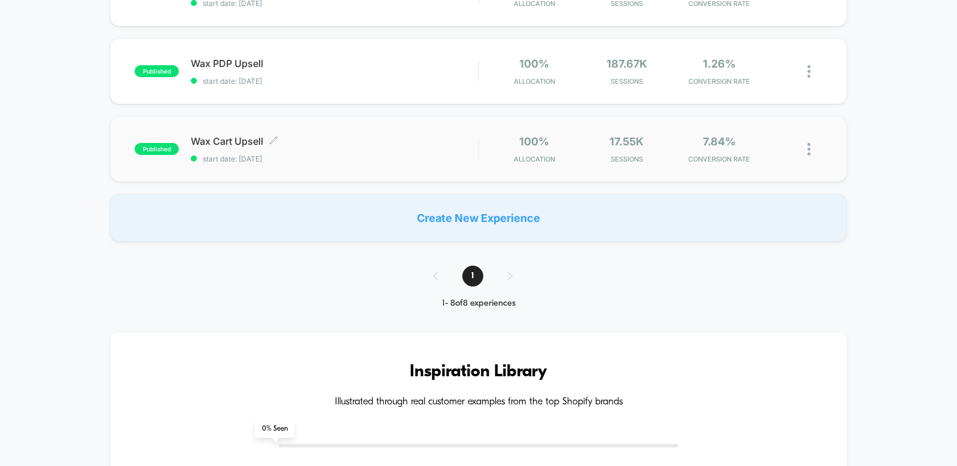
click at [330, 142] on span "Wax Cart Upsell Click to edit experience details" at bounding box center [334, 141] width 287 height 12
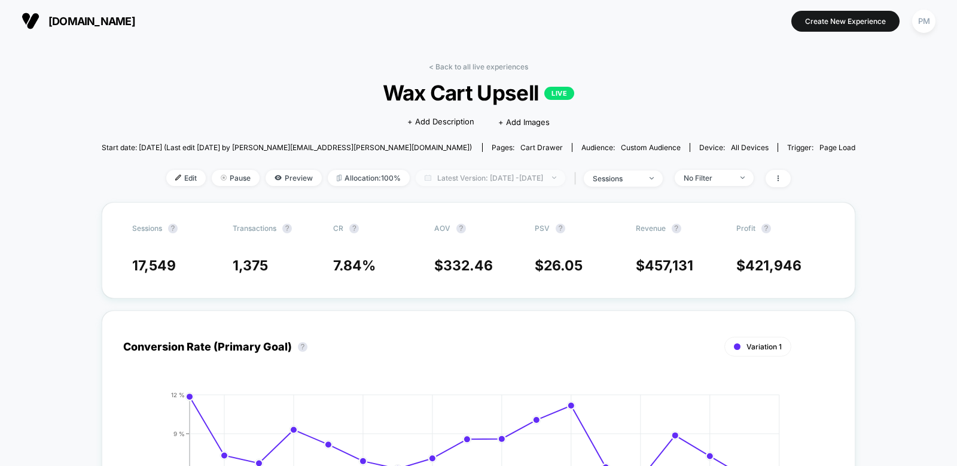
click at [469, 173] on span "Latest Version: [DATE] - [DATE]" at bounding box center [491, 178] width 150 height 16
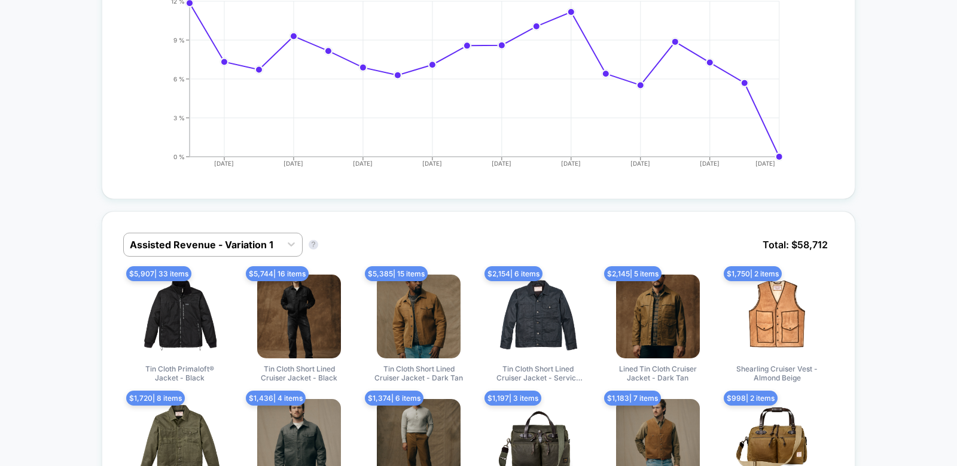
scroll to position [427, 0]
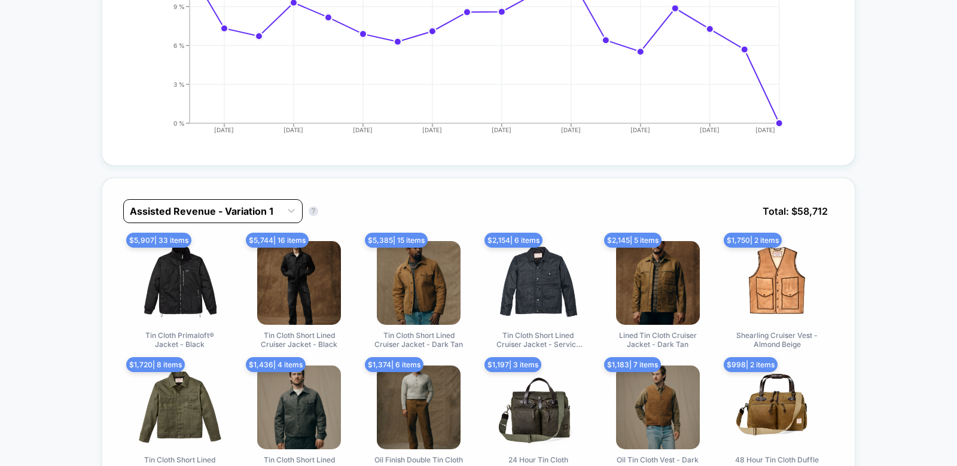
click at [190, 211] on div at bounding box center [202, 211] width 145 height 14
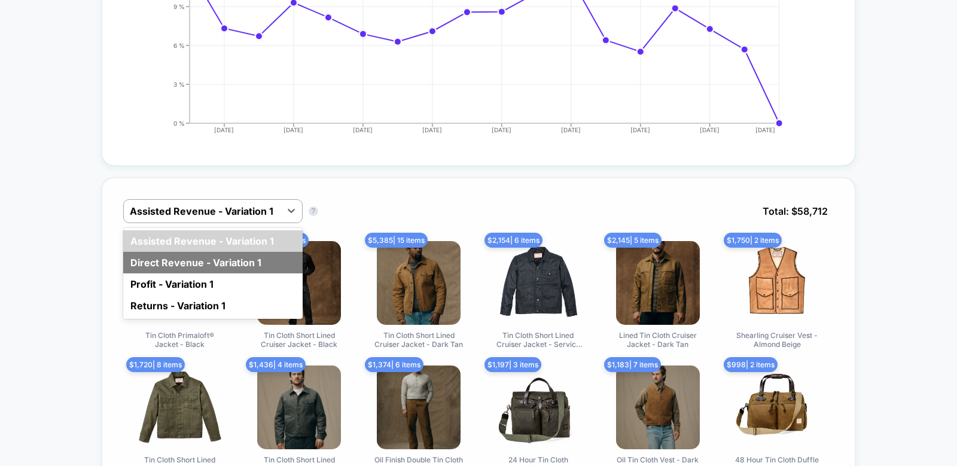
click at [185, 260] on div "Direct Revenue - Variation 1" at bounding box center [213, 263] width 180 height 22
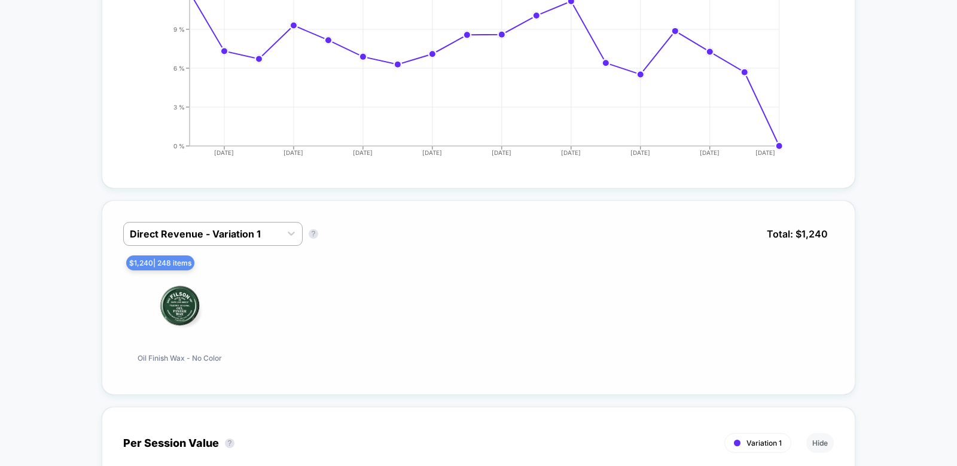
scroll to position [0, 0]
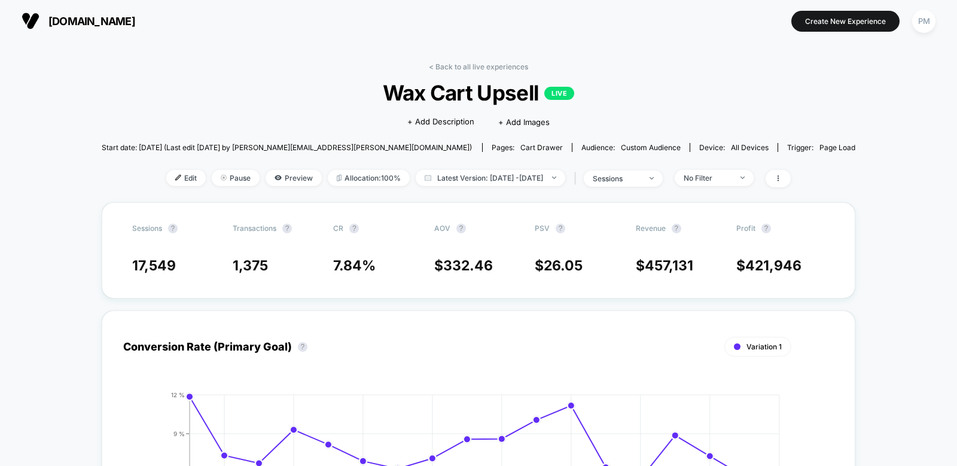
click at [512, 168] on div "< Back to all live experiences Wax Cart Upsell LIVE Click to edit experience de…" at bounding box center [479, 132] width 755 height 140
click at [512, 174] on span "Latest Version: [DATE] - [DATE]" at bounding box center [491, 178] width 150 height 16
select select "*"
select select "****"
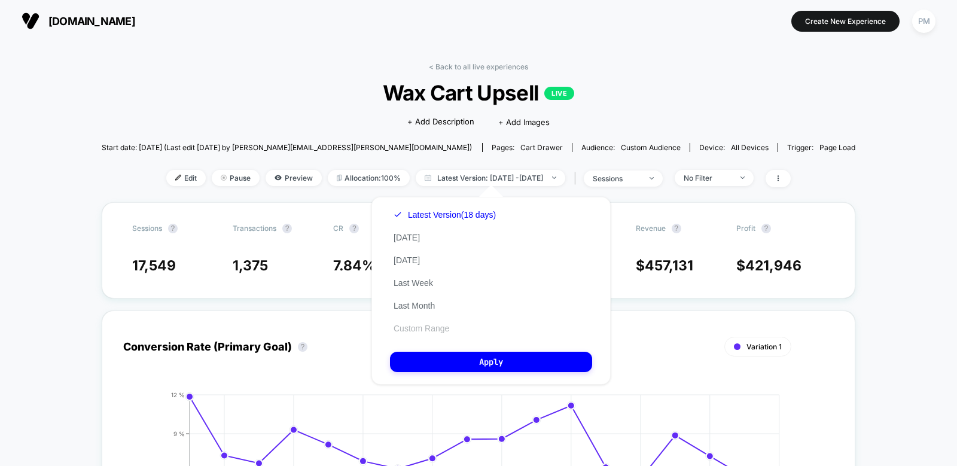
click at [421, 330] on button "Custom Range" at bounding box center [421, 328] width 63 height 11
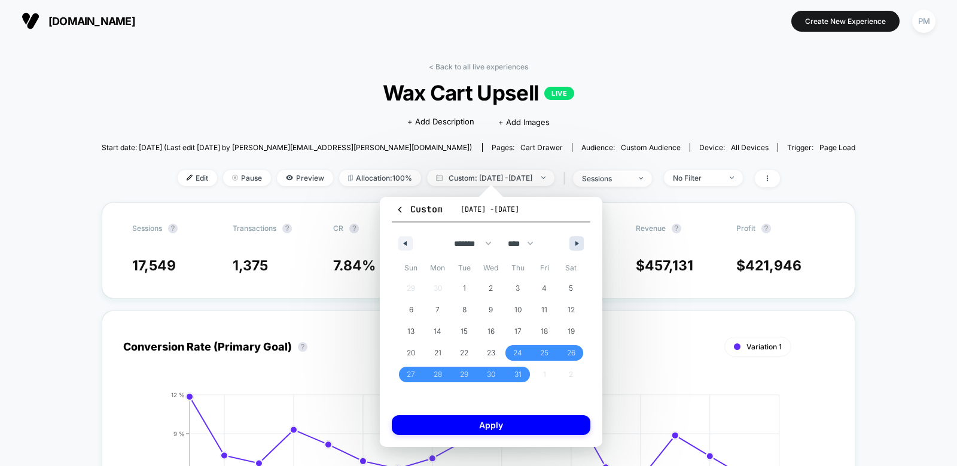
click at [576, 244] on icon "button" at bounding box center [579, 243] width 6 height 5
select select "*"
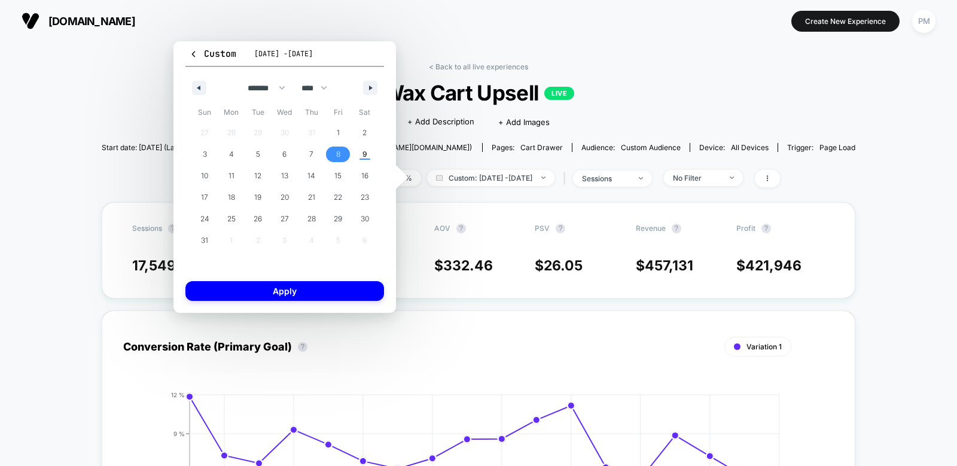
click at [341, 154] on span "8" at bounding box center [338, 155] width 27 height 16
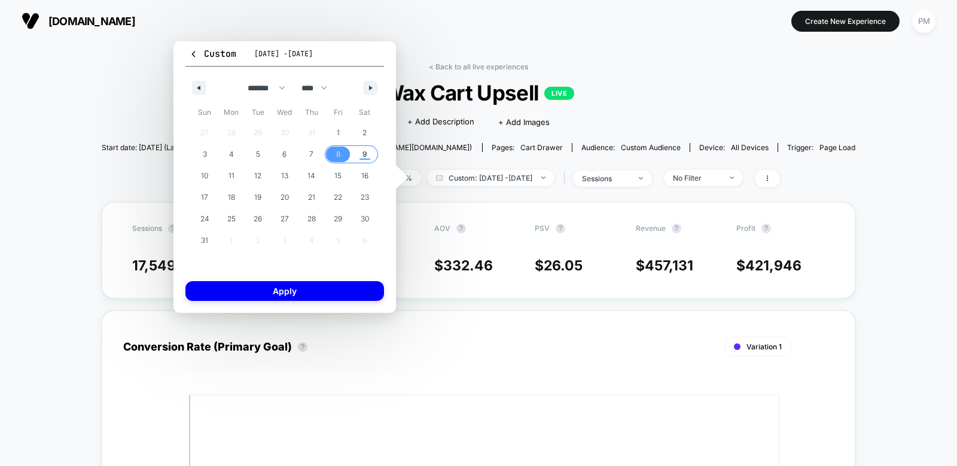
click at [358, 152] on span "9" at bounding box center [364, 155] width 27 height 16
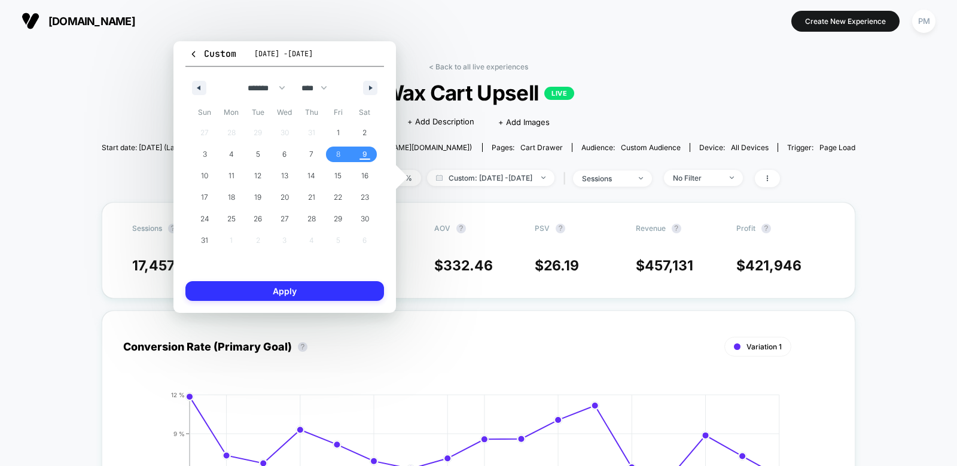
click at [329, 294] on button "Apply" at bounding box center [285, 291] width 199 height 20
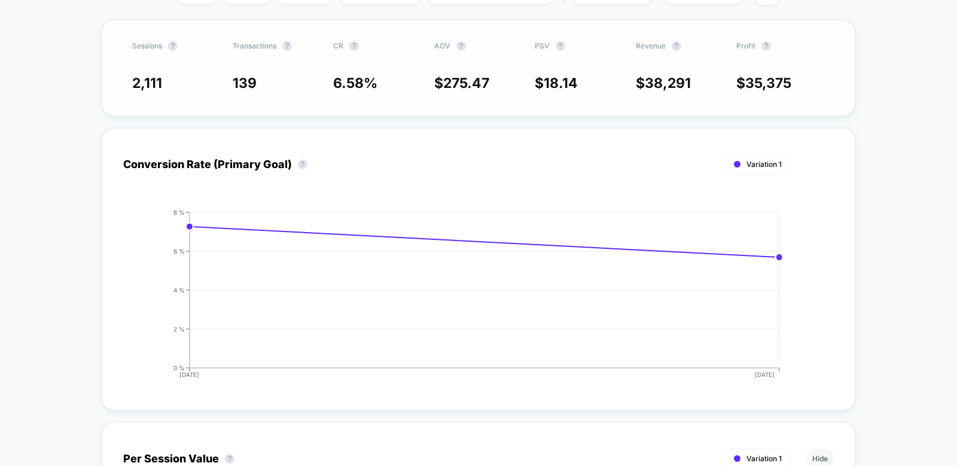
scroll to position [542, 0]
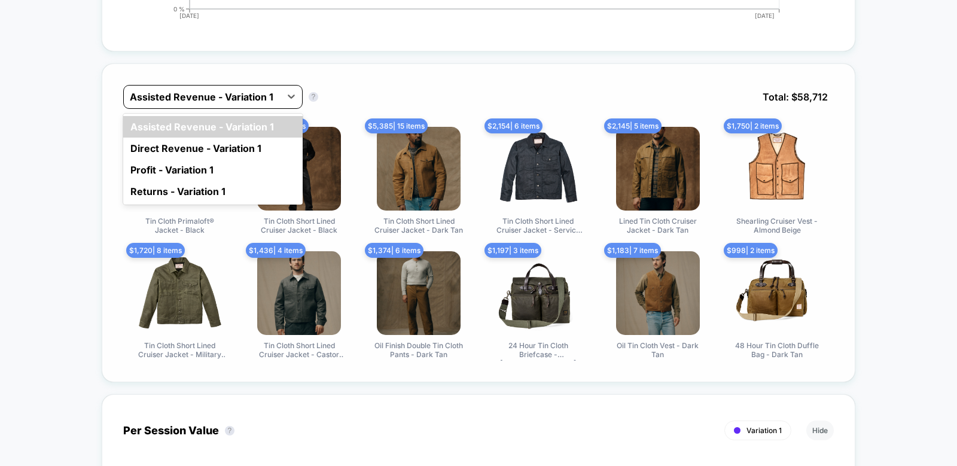
click at [222, 94] on div at bounding box center [202, 97] width 145 height 14
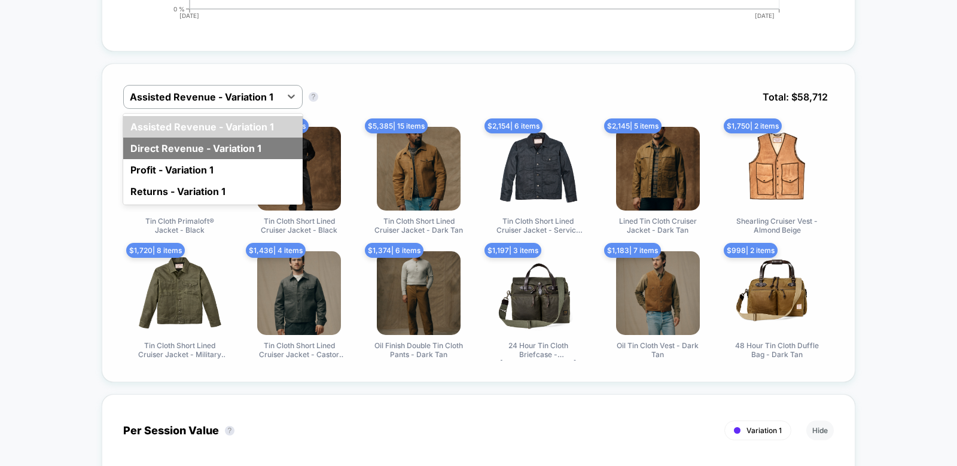
click at [208, 148] on div "Direct Revenue - Variation 1" at bounding box center [213, 149] width 180 height 22
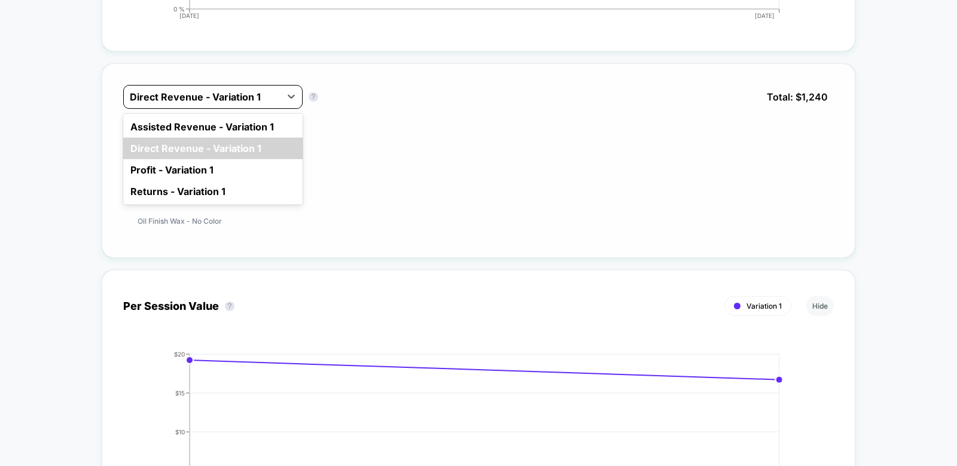
click at [272, 90] on div at bounding box center [202, 97] width 145 height 14
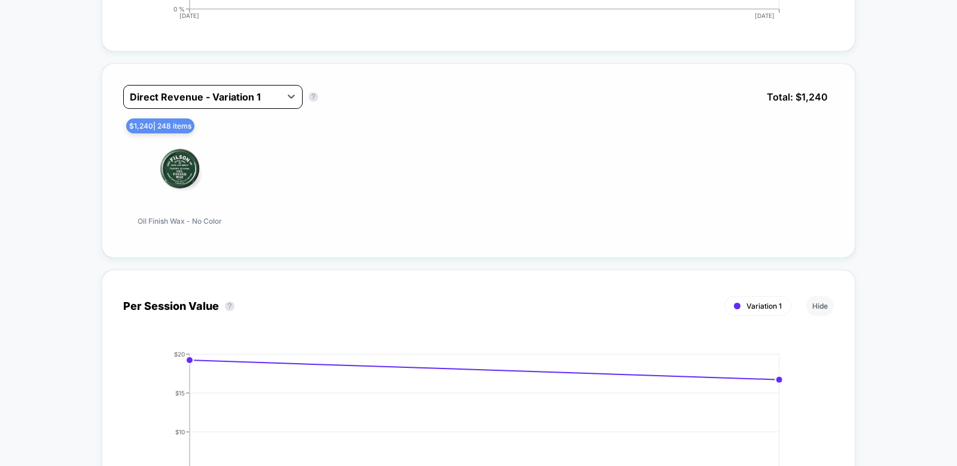
scroll to position [0, 0]
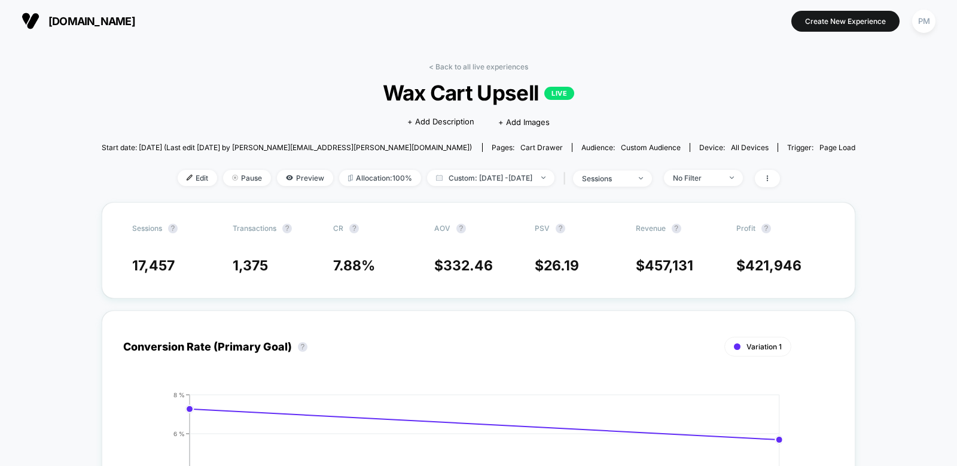
click at [436, 166] on div "< Back to all live experiences Wax Cart Upsell LIVE Click to edit experience de…" at bounding box center [479, 132] width 755 height 140
click at [436, 181] on span "Custom: [DATE] - [DATE]" at bounding box center [490, 178] width 127 height 16
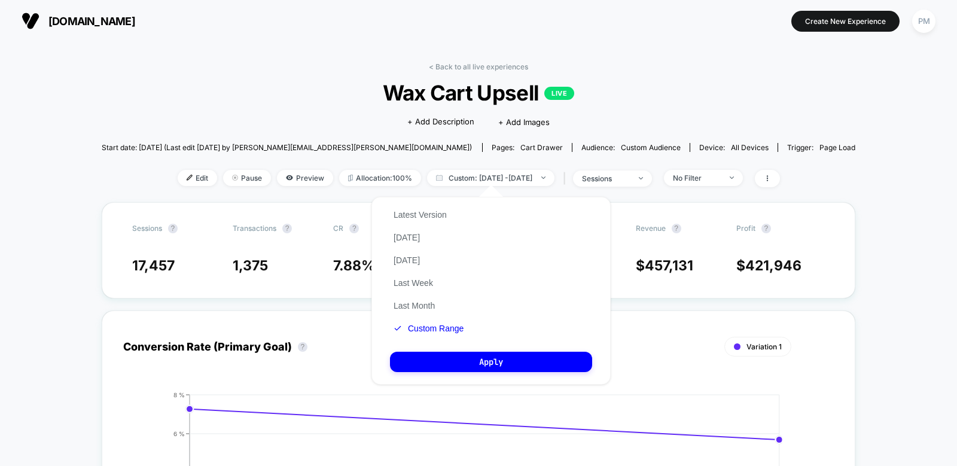
click at [506, 113] on div "Click to edit experience details + Add Description + Add Images" at bounding box center [479, 121] width 452 height 32
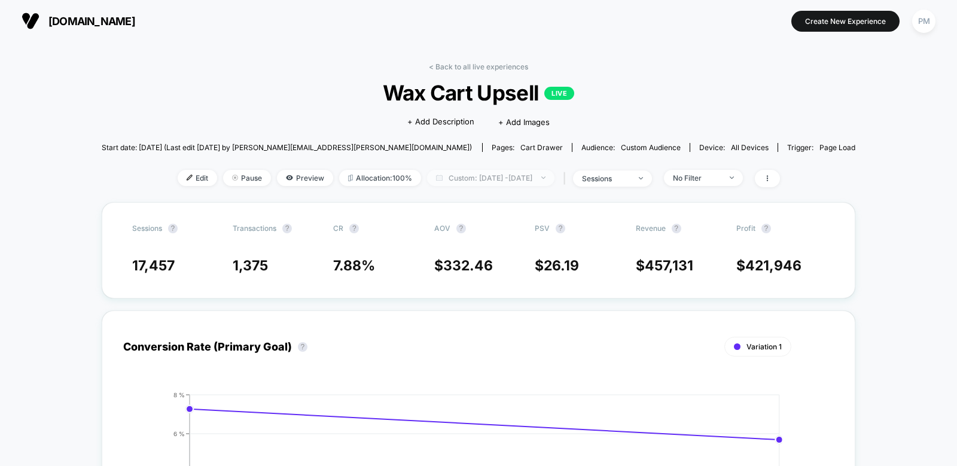
click at [458, 177] on span "Custom: [DATE] - [DATE]" at bounding box center [490, 178] width 127 height 16
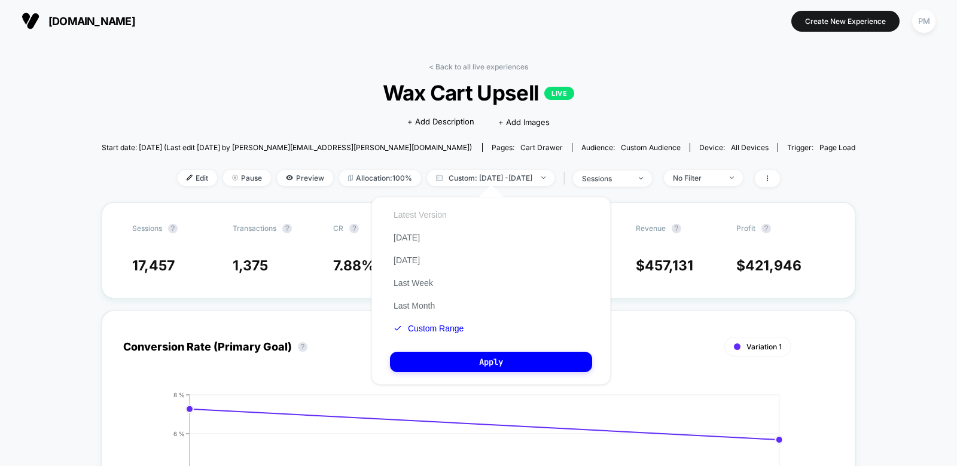
click at [425, 212] on button "Latest Version" at bounding box center [420, 214] width 60 height 11
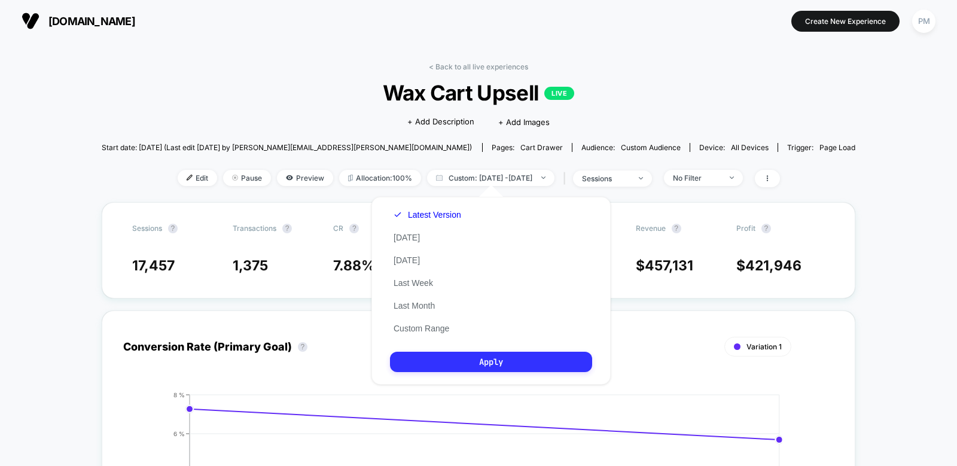
click at [427, 367] on button "Apply" at bounding box center [491, 362] width 202 height 20
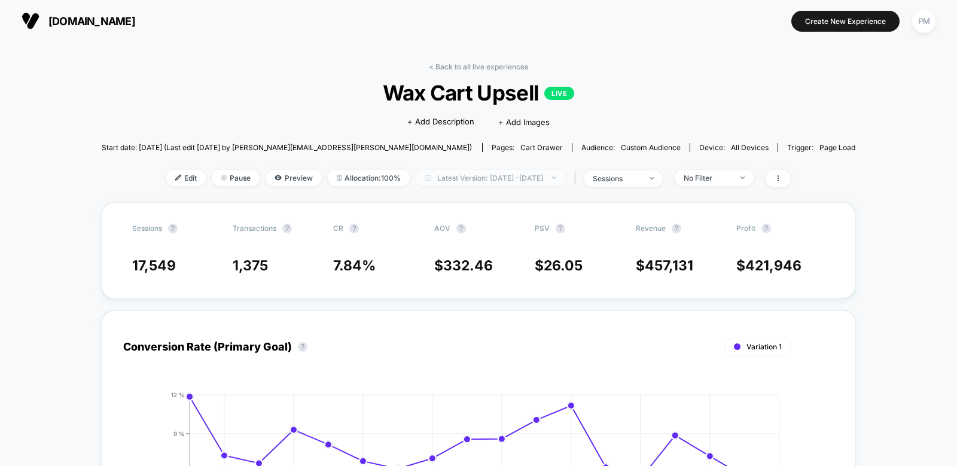
click at [547, 180] on span "Latest Version: [DATE] - [DATE]" at bounding box center [491, 178] width 150 height 16
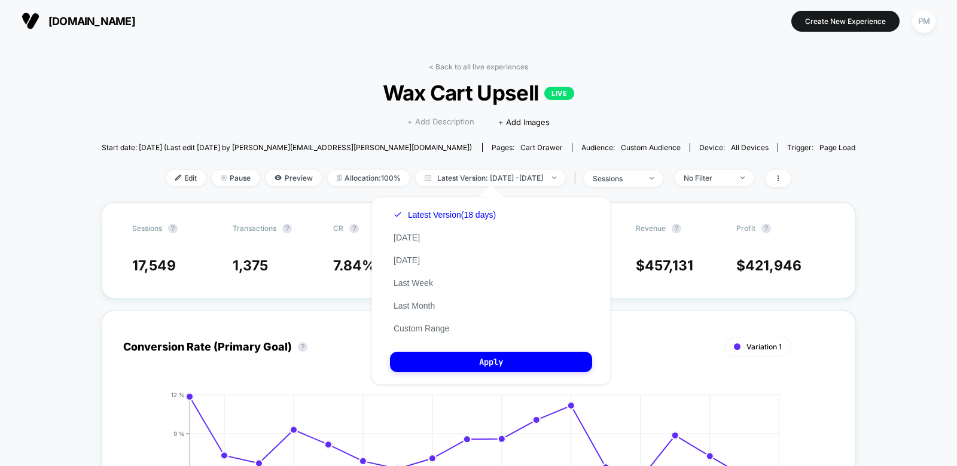
click at [447, 119] on span "+ Add Description" at bounding box center [441, 122] width 67 height 12
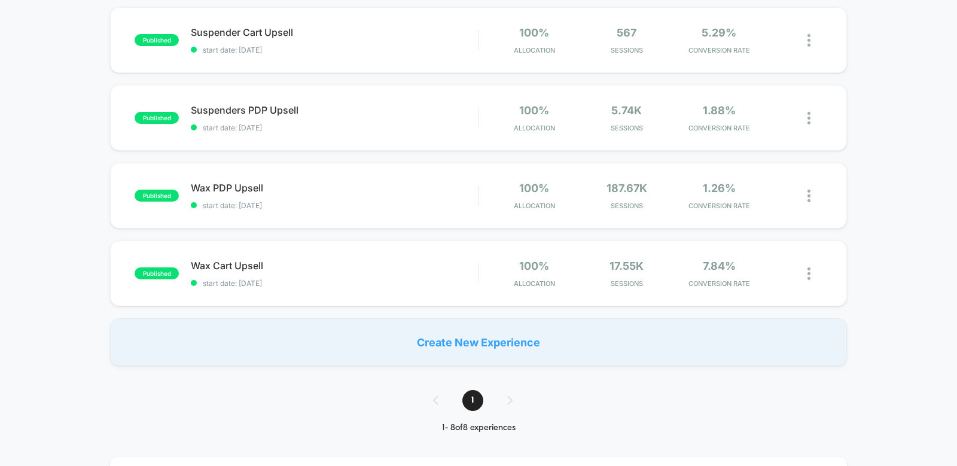
scroll to position [434, 0]
click at [354, 267] on span "Wax Cart Upsell Click to edit experience details" at bounding box center [334, 266] width 287 height 12
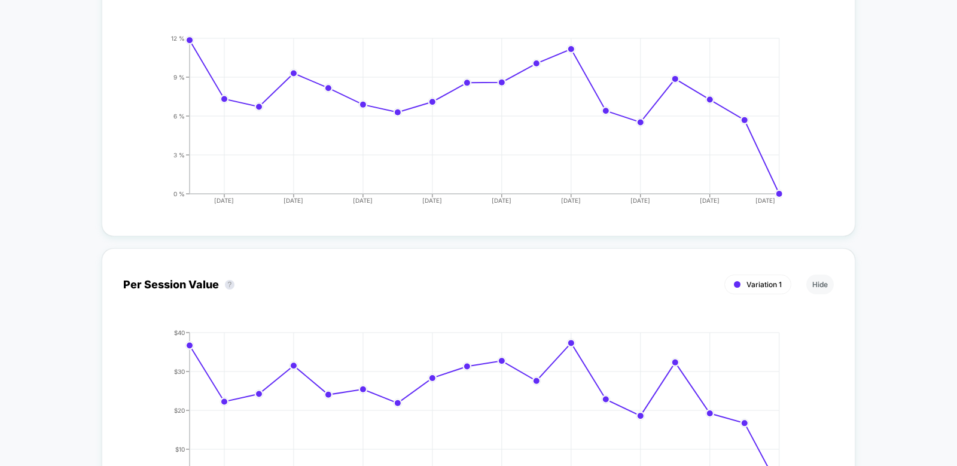
scroll to position [361, 0]
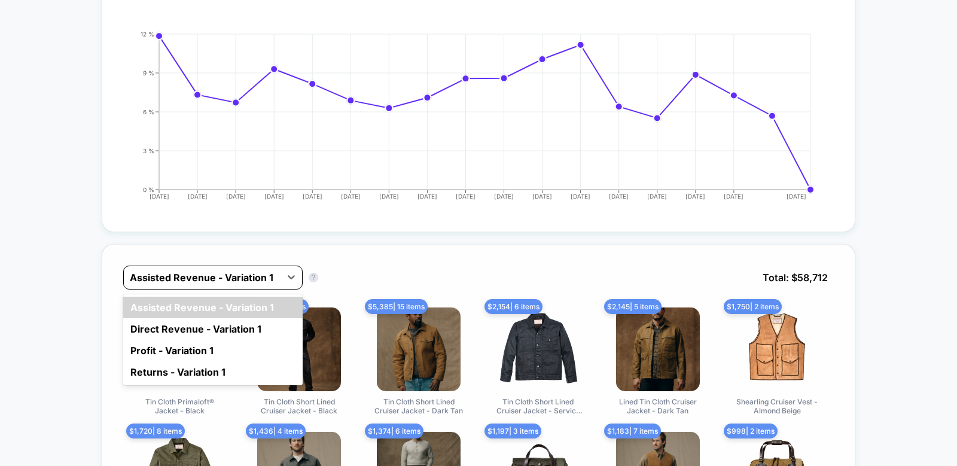
click at [235, 275] on div at bounding box center [202, 277] width 145 height 14
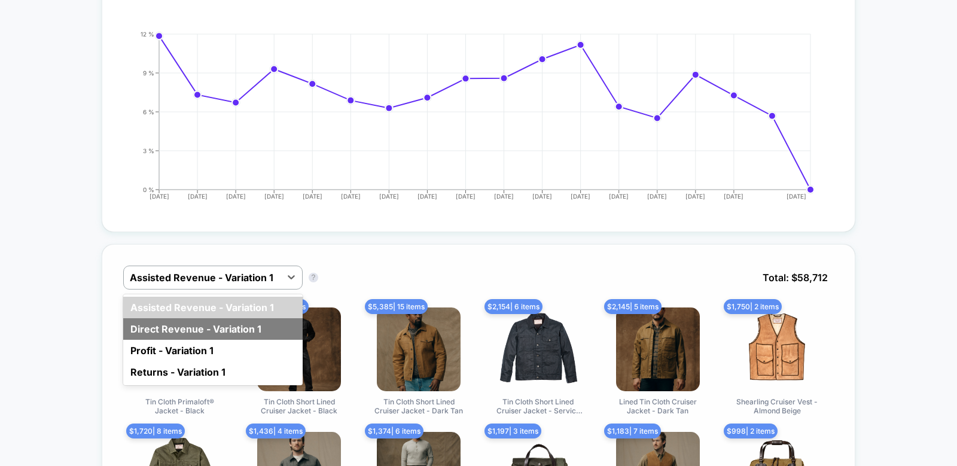
click at [205, 331] on div "Direct Revenue - Variation 1" at bounding box center [213, 329] width 180 height 22
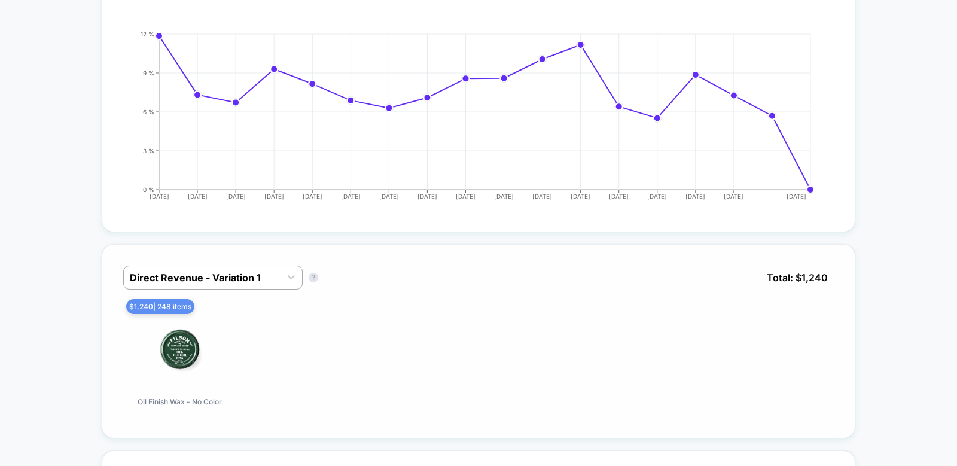
scroll to position [0, 0]
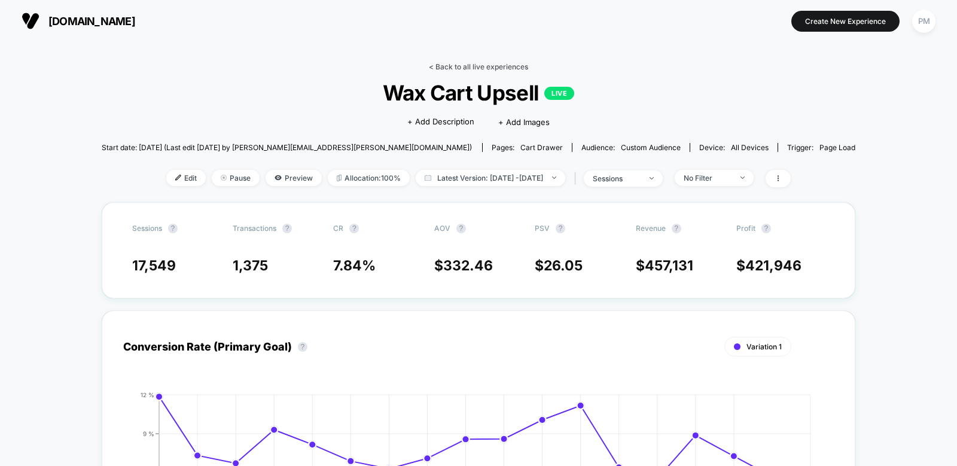
click at [449, 68] on link "< Back to all live experiences" at bounding box center [478, 66] width 99 height 9
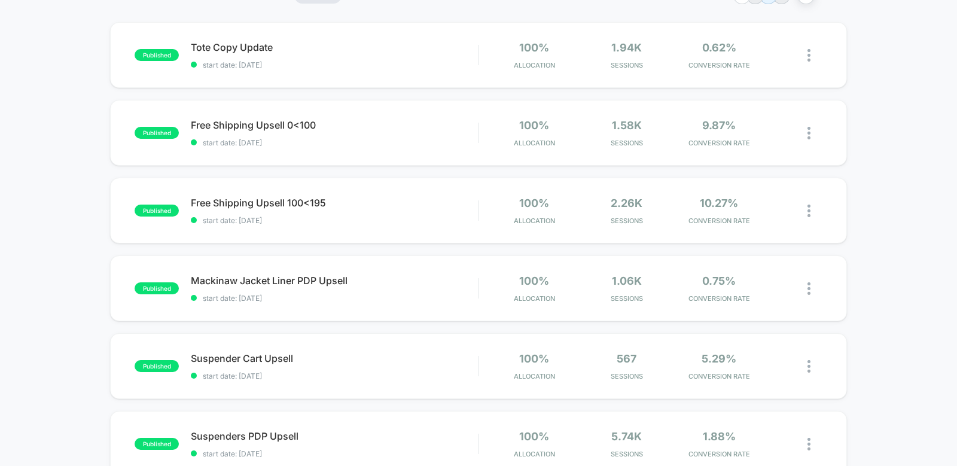
scroll to position [378, 0]
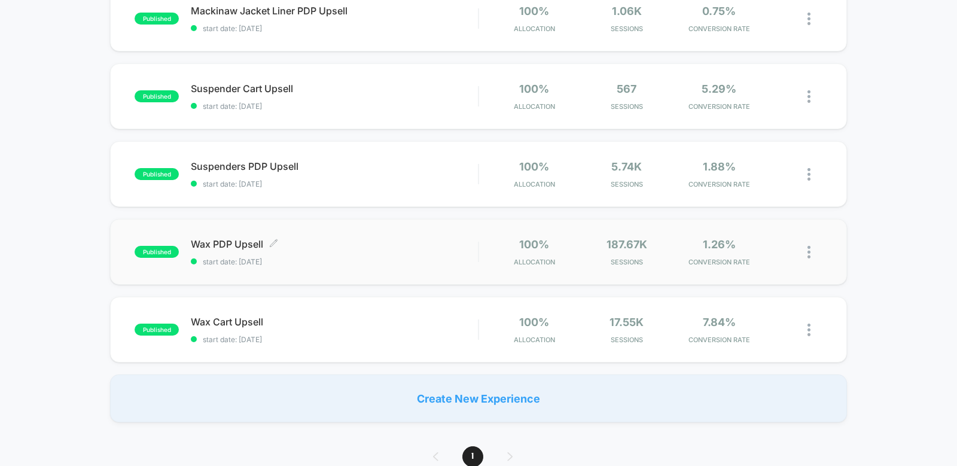
click at [360, 253] on div "Wax PDP Upsell Click to edit experience details Click to edit experience detail…" at bounding box center [334, 252] width 287 height 28
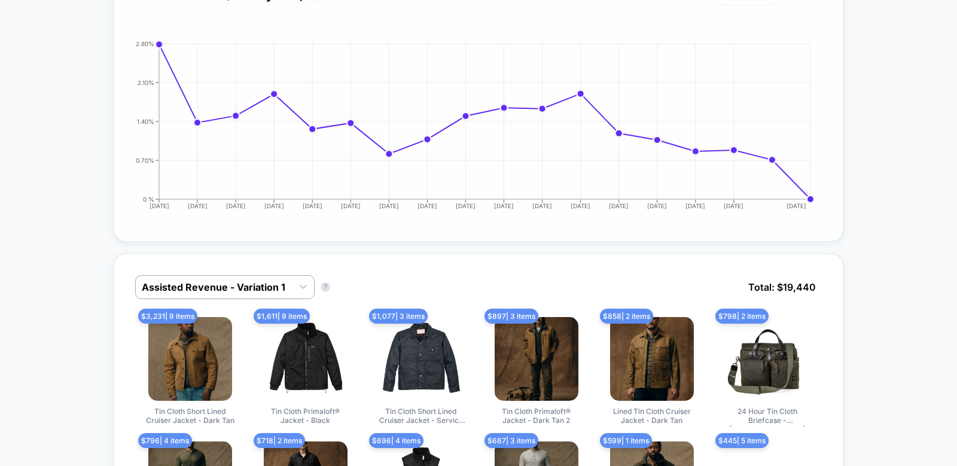
scroll to position [360, 0]
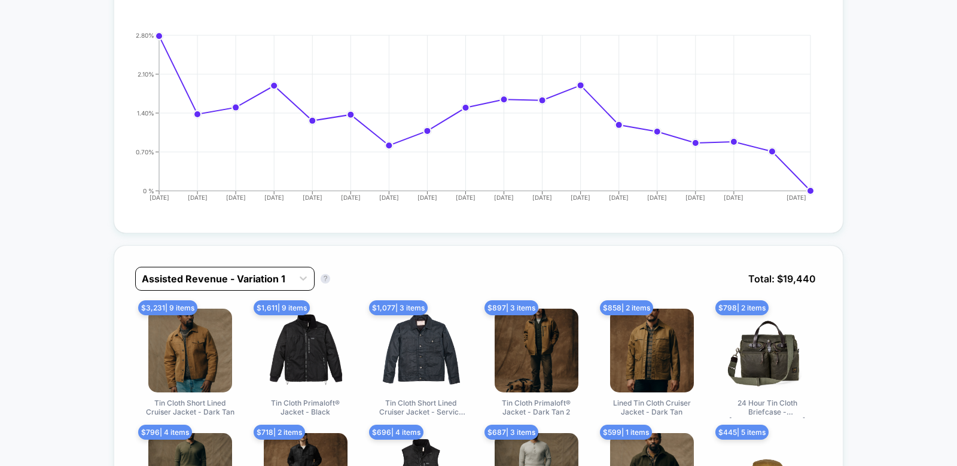
click at [270, 276] on div at bounding box center [214, 279] width 145 height 14
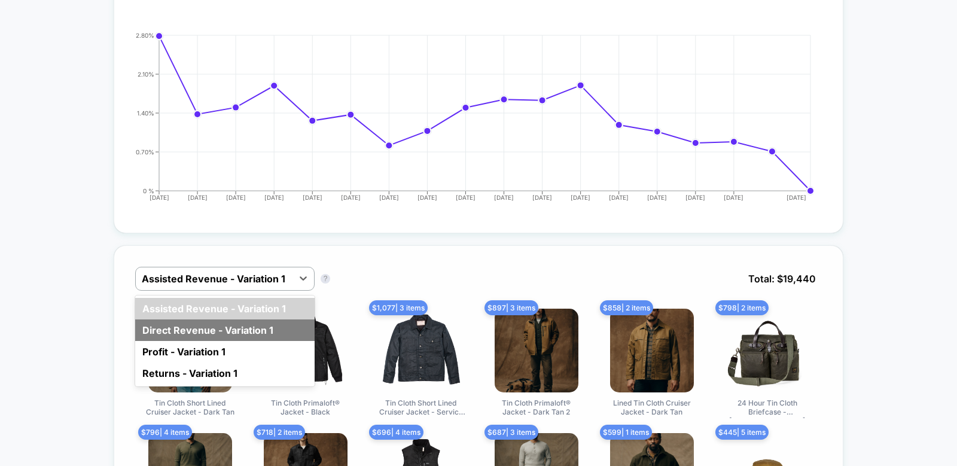
click at [209, 330] on div "Direct Revenue - Variation 1" at bounding box center [225, 331] width 180 height 22
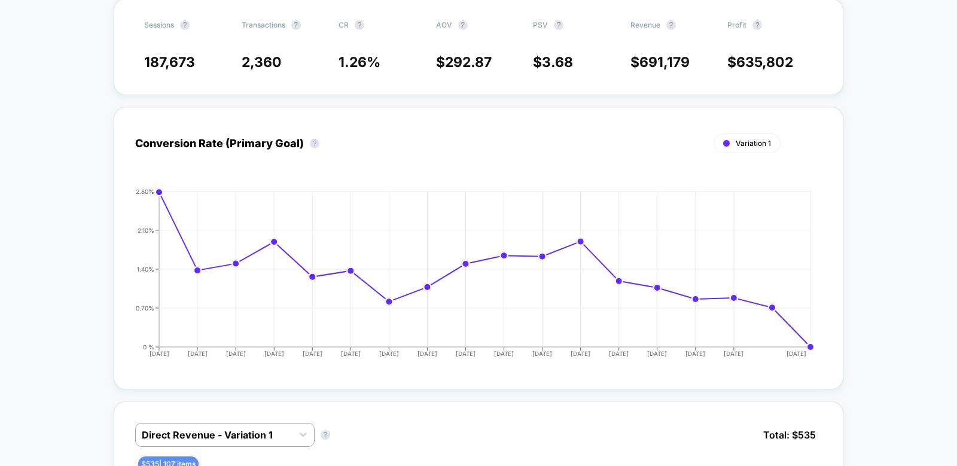
scroll to position [0, 0]
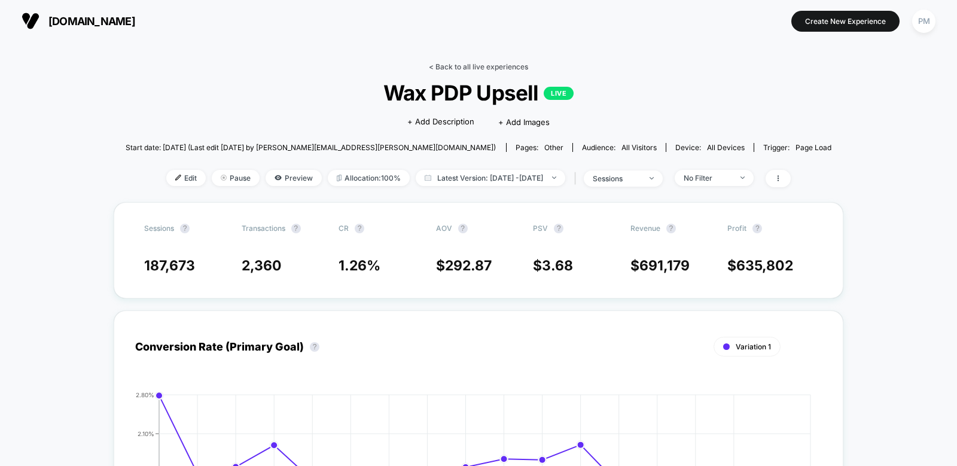
click at [460, 64] on link "< Back to all live experiences" at bounding box center [478, 66] width 99 height 9
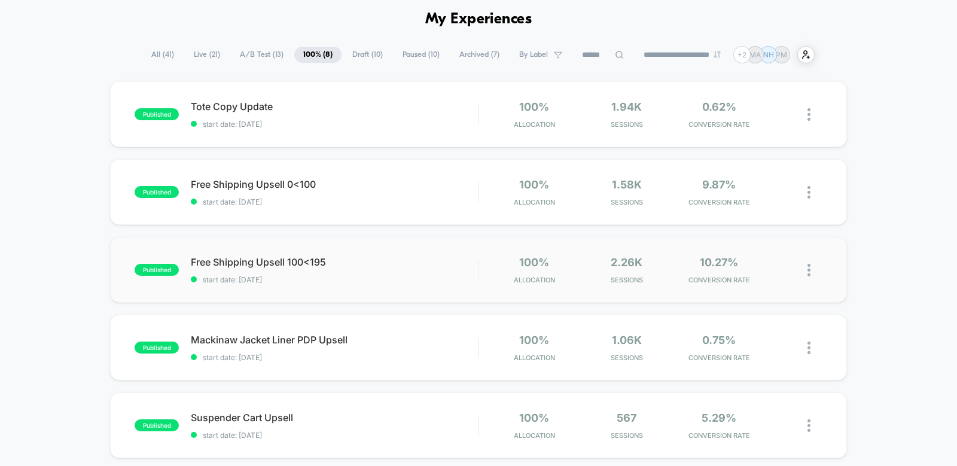
scroll to position [66, 0]
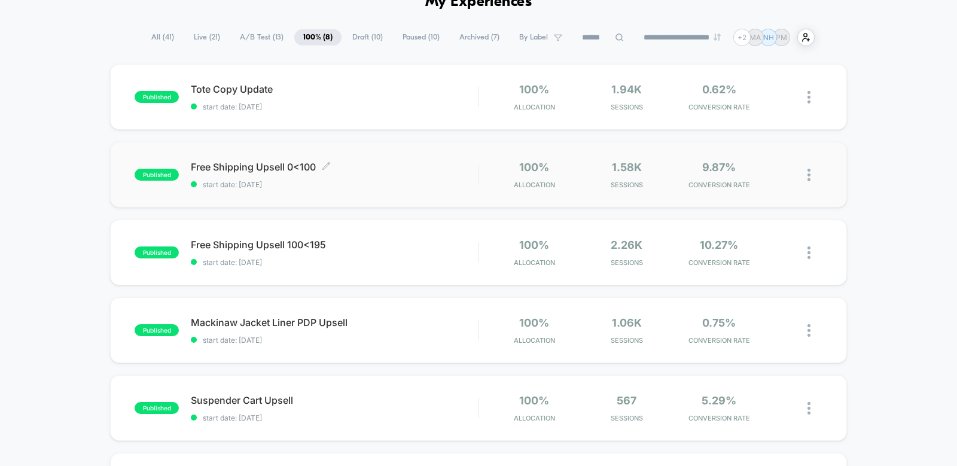
click at [402, 174] on div "Free Shipping Upsell 0<100 Click to edit experience details Click to edit exper…" at bounding box center [334, 175] width 287 height 28
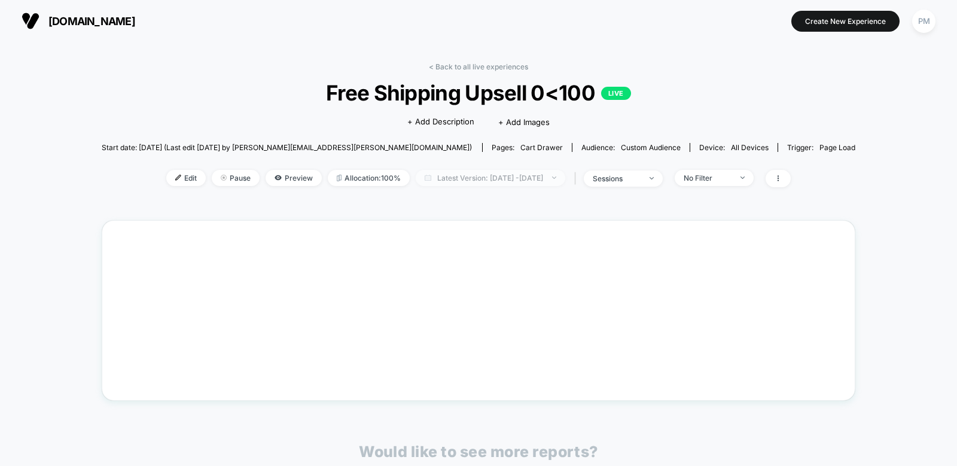
click at [480, 175] on span "Latest Version: [DATE] - [DATE]" at bounding box center [491, 178] width 150 height 16
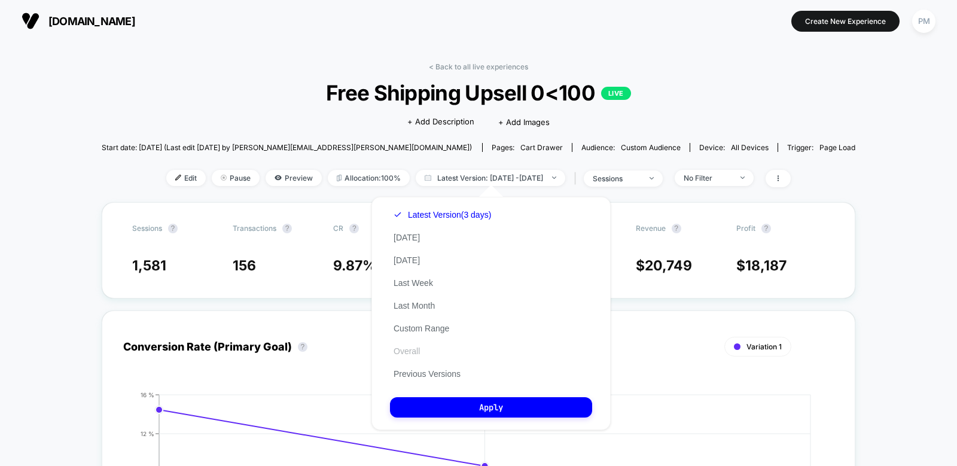
click at [407, 352] on button "Overall" at bounding box center [407, 351] width 34 height 11
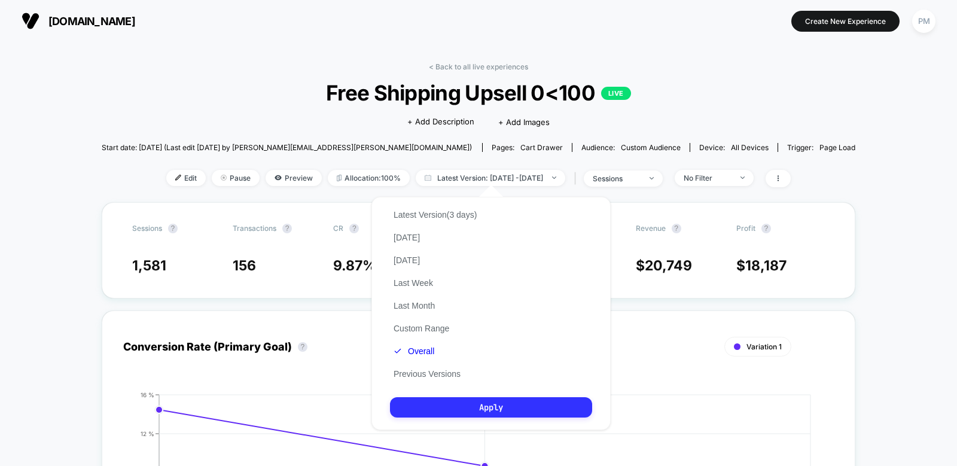
click at [416, 415] on button "Apply" at bounding box center [491, 407] width 202 height 20
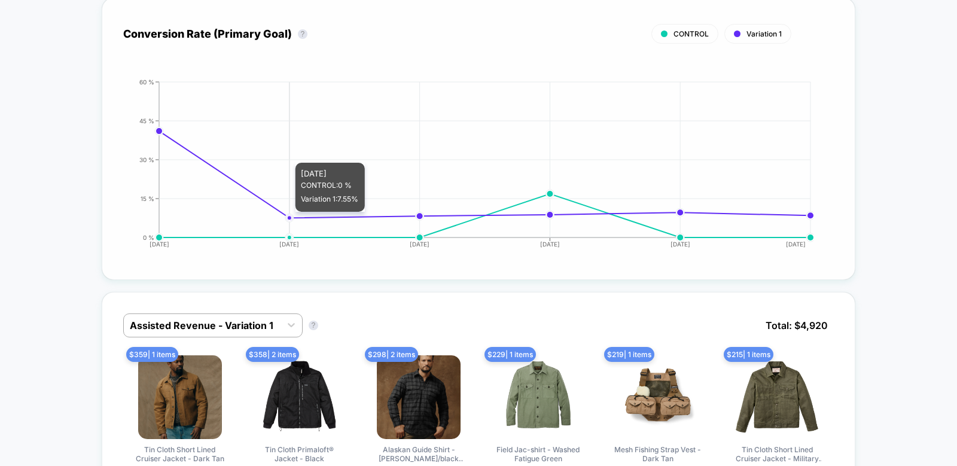
scroll to position [504, 0]
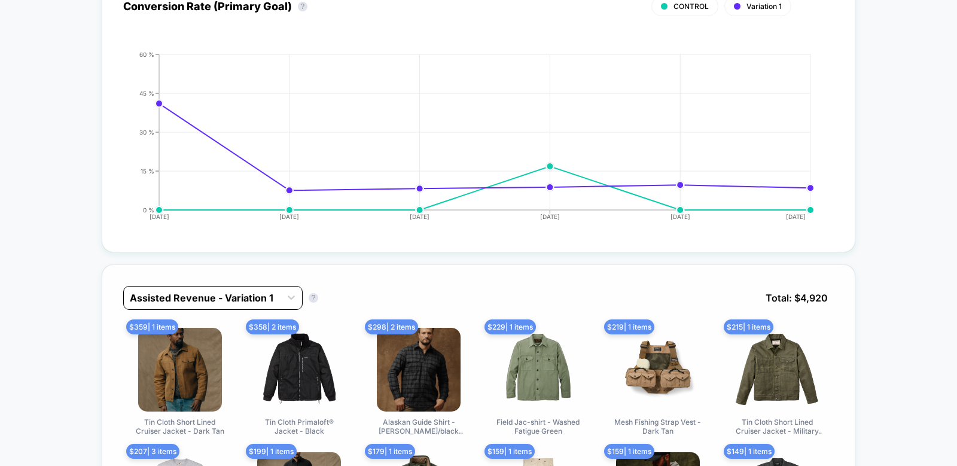
click at [225, 291] on div at bounding box center [202, 298] width 145 height 14
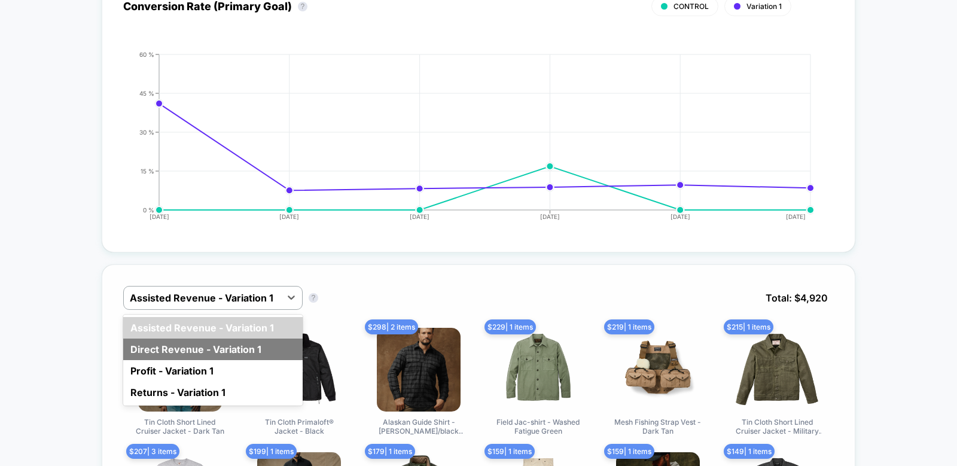
click at [214, 352] on div "Direct Revenue - Variation 1" at bounding box center [213, 350] width 180 height 22
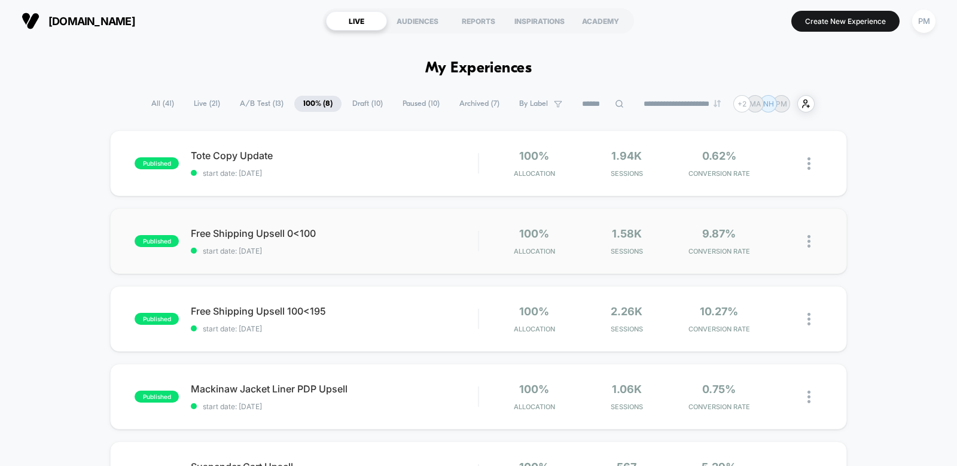
scroll to position [46, 0]
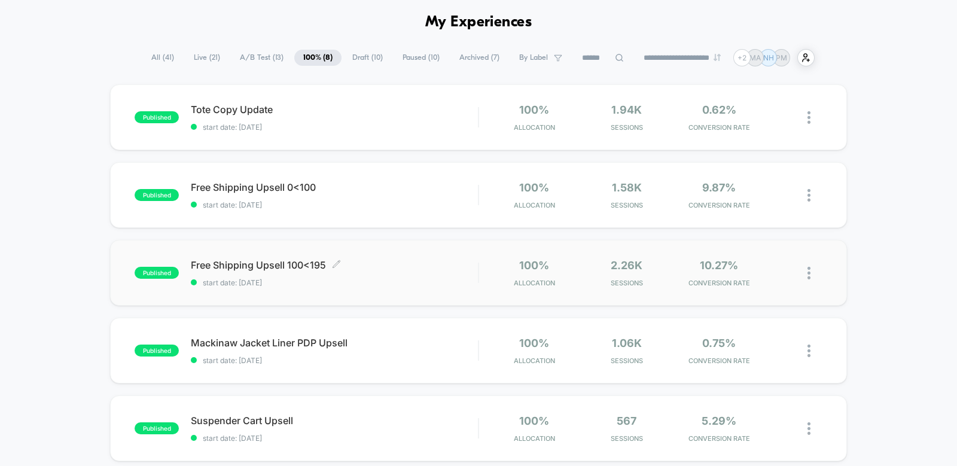
click at [399, 273] on div "Free Shipping Upsell 100<195 Click to edit experience details Click to edit exp…" at bounding box center [334, 273] width 287 height 28
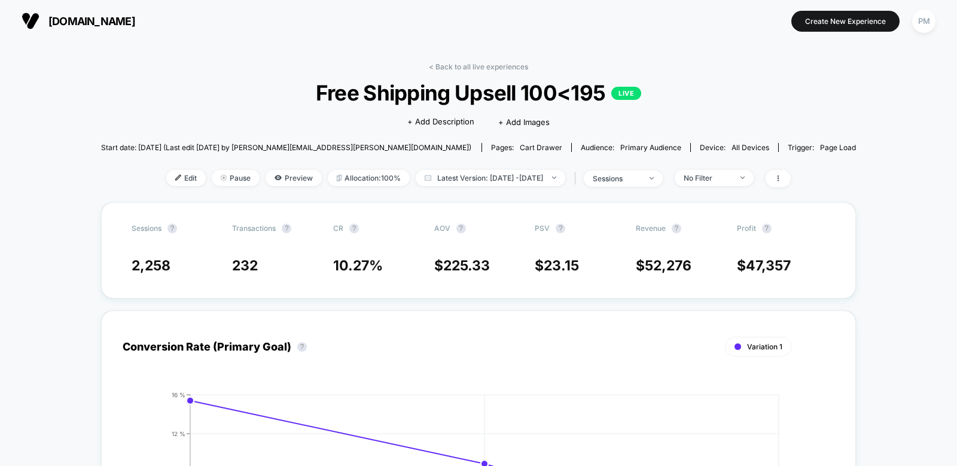
click at [447, 188] on div "< Back to all live experiences Free Shipping Upsell 100<195 LIVE Click to edit …" at bounding box center [479, 132] width 756 height 140
click at [446, 181] on span "Latest Version: [DATE] - [DATE]" at bounding box center [491, 178] width 150 height 16
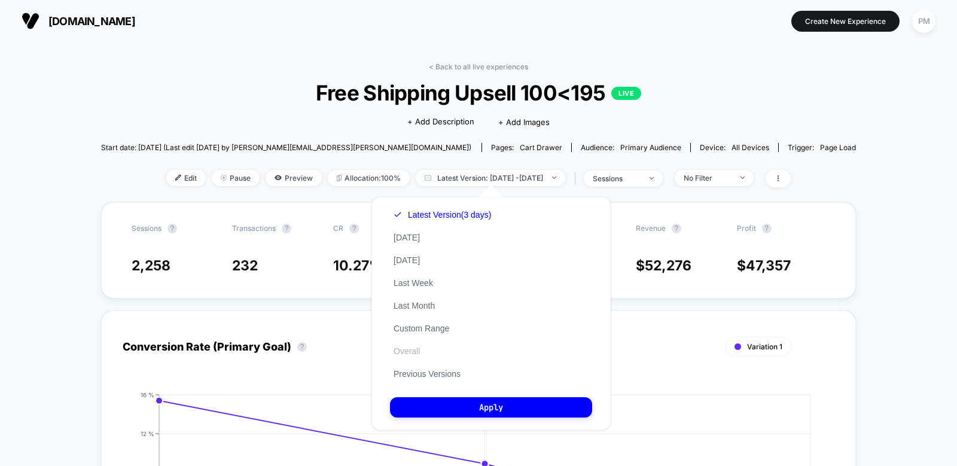
click at [411, 351] on button "Overall" at bounding box center [407, 351] width 34 height 11
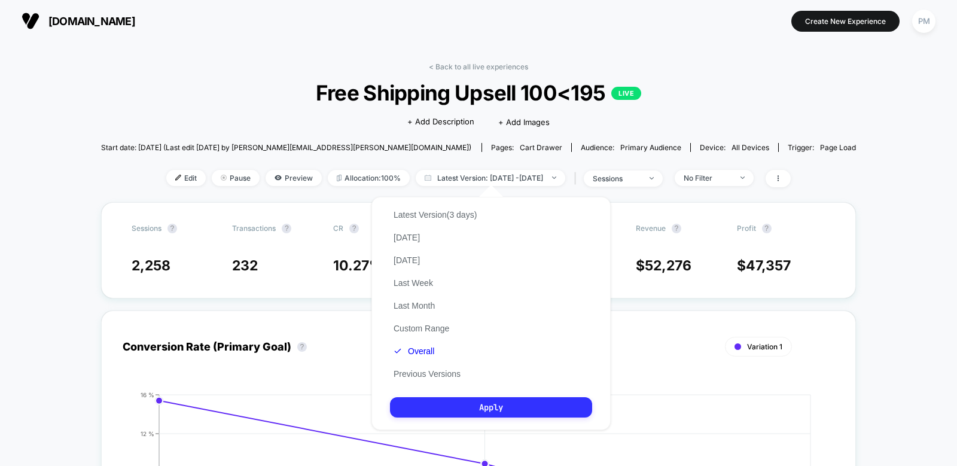
click at [430, 402] on button "Apply" at bounding box center [491, 407] width 202 height 20
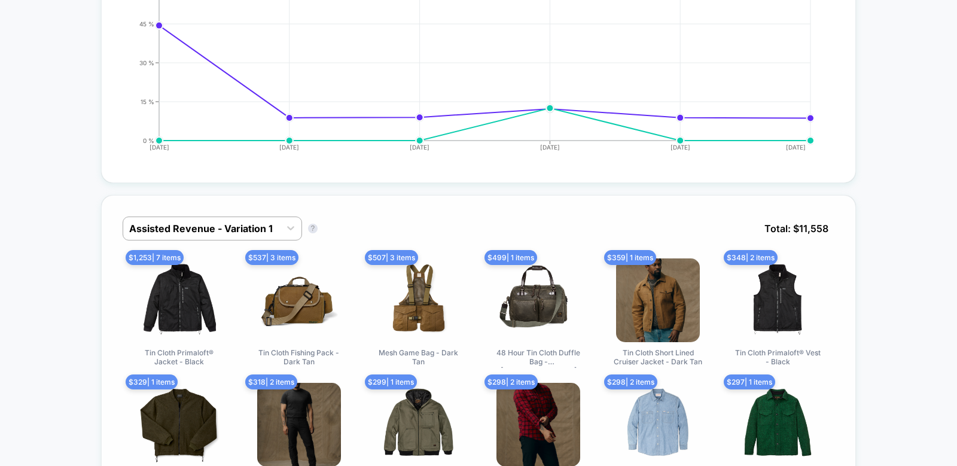
scroll to position [576, 0]
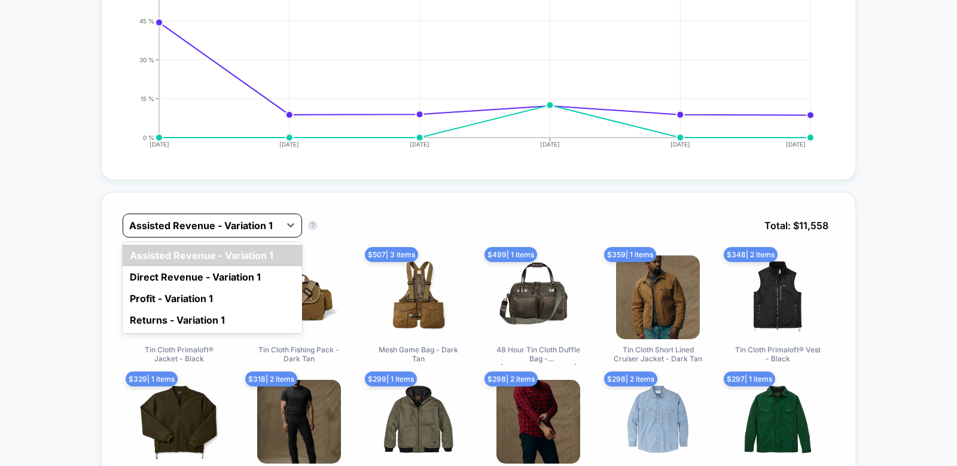
click at [255, 227] on div at bounding box center [201, 225] width 145 height 14
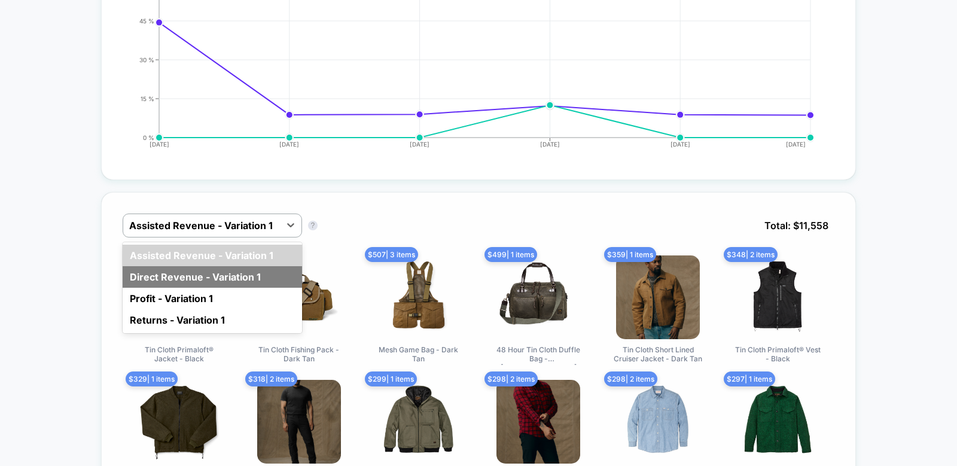
click at [200, 275] on div "Direct Revenue - Variation 1" at bounding box center [213, 277] width 180 height 22
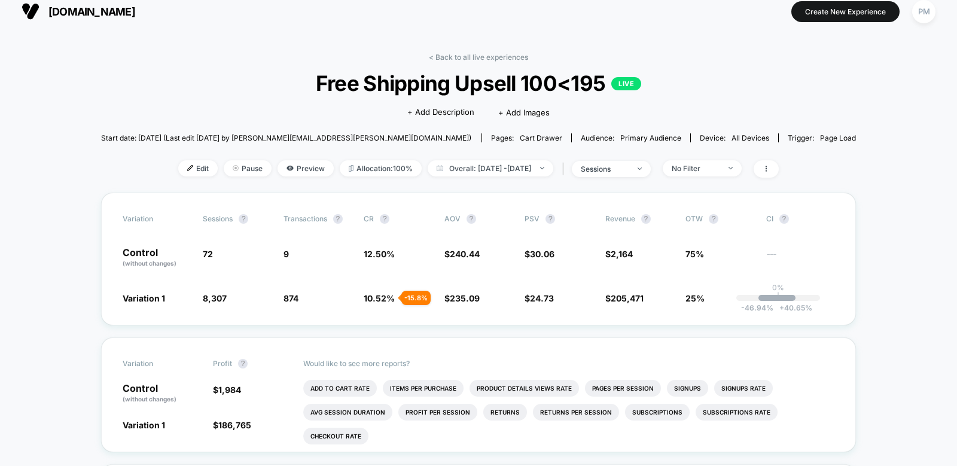
scroll to position [0, 0]
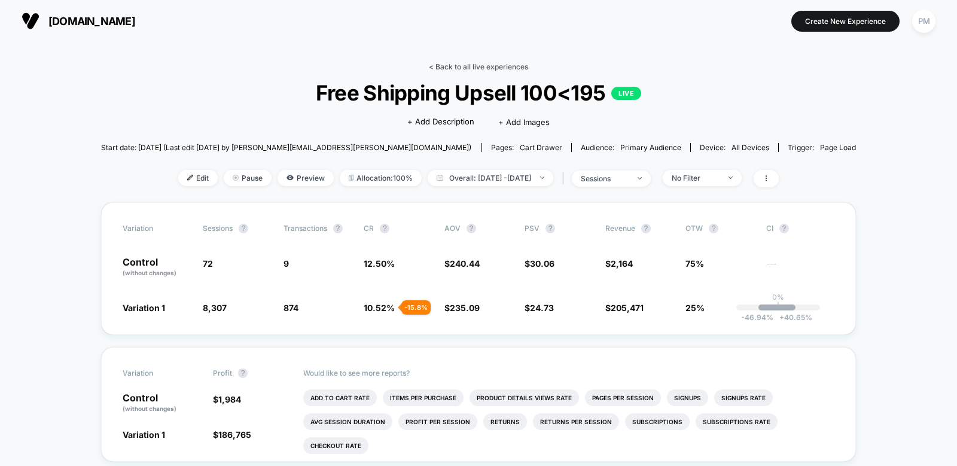
click at [458, 63] on link "< Back to all live experiences" at bounding box center [478, 66] width 99 height 9
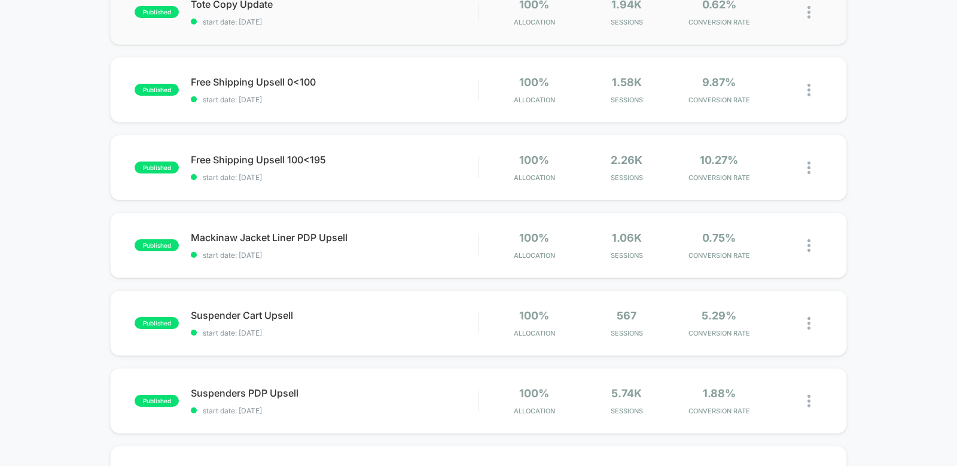
scroll to position [164, 0]
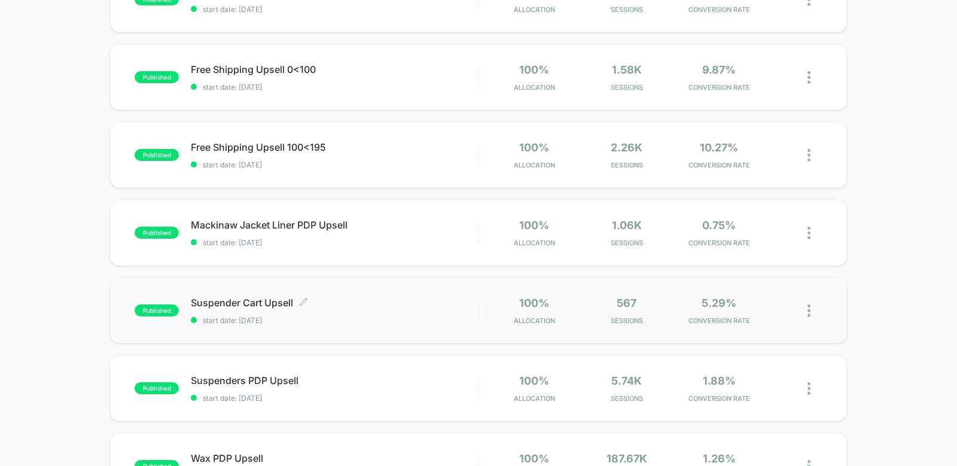
click at [394, 318] on span "start date: [DATE]" at bounding box center [334, 320] width 287 height 9
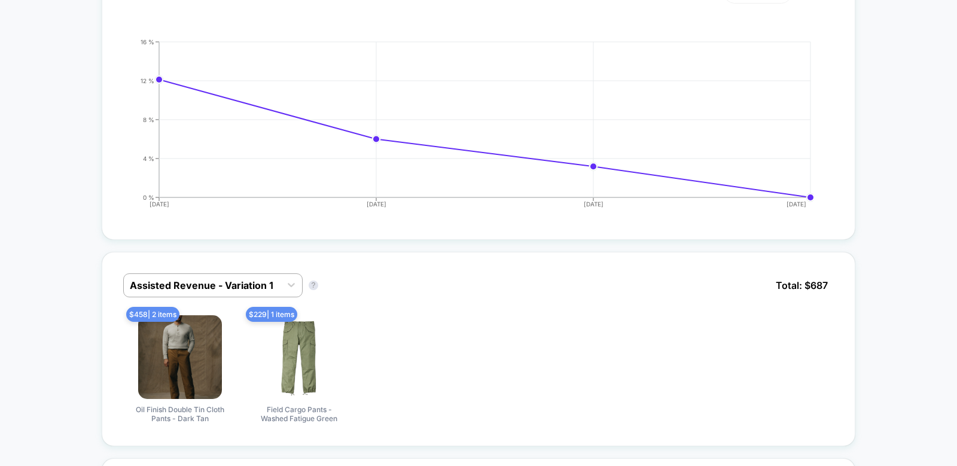
scroll to position [355, 0]
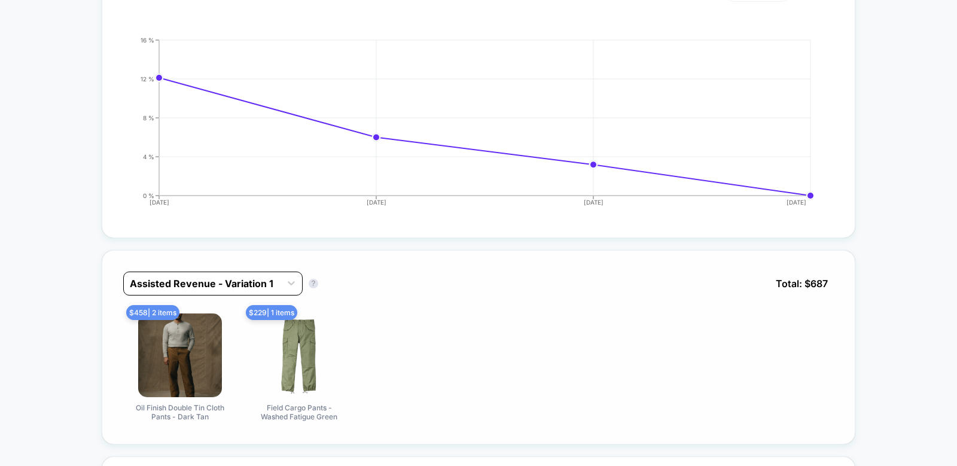
click at [261, 287] on div at bounding box center [202, 283] width 145 height 14
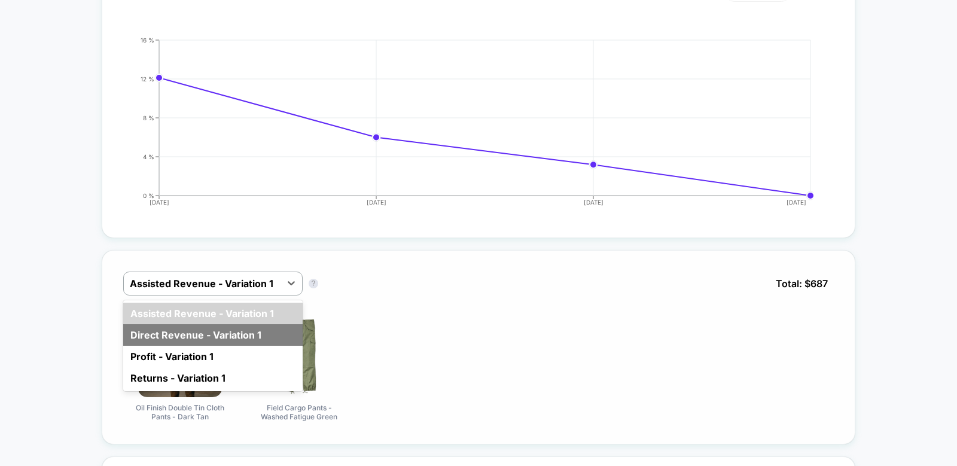
click at [197, 329] on div "Direct Revenue - Variation 1" at bounding box center [213, 335] width 180 height 22
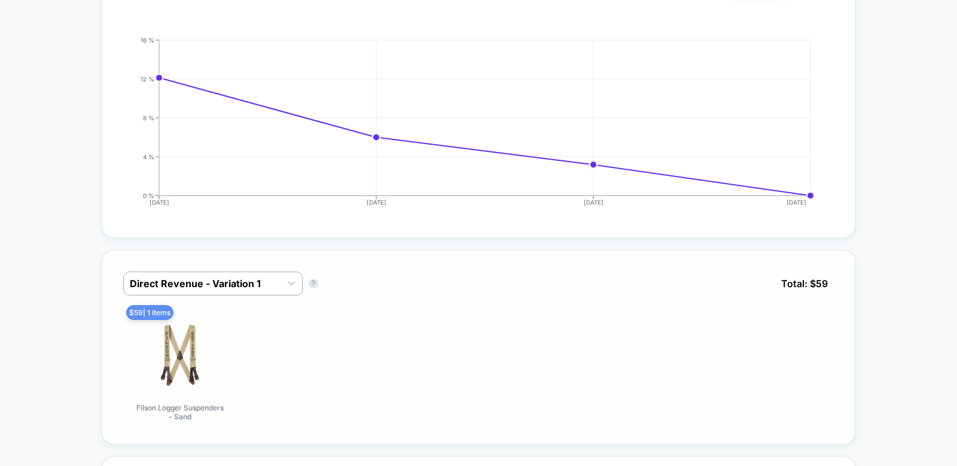
scroll to position [0, 0]
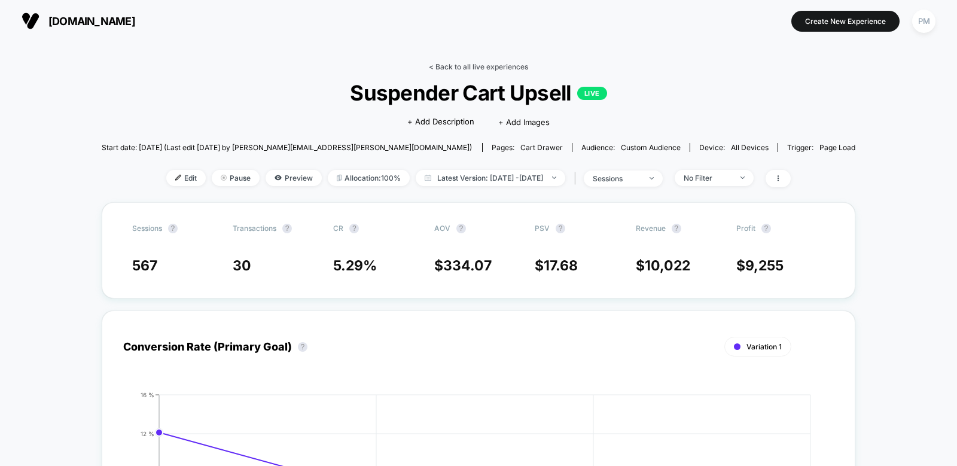
click at [450, 65] on link "< Back to all live experiences" at bounding box center [478, 66] width 99 height 9
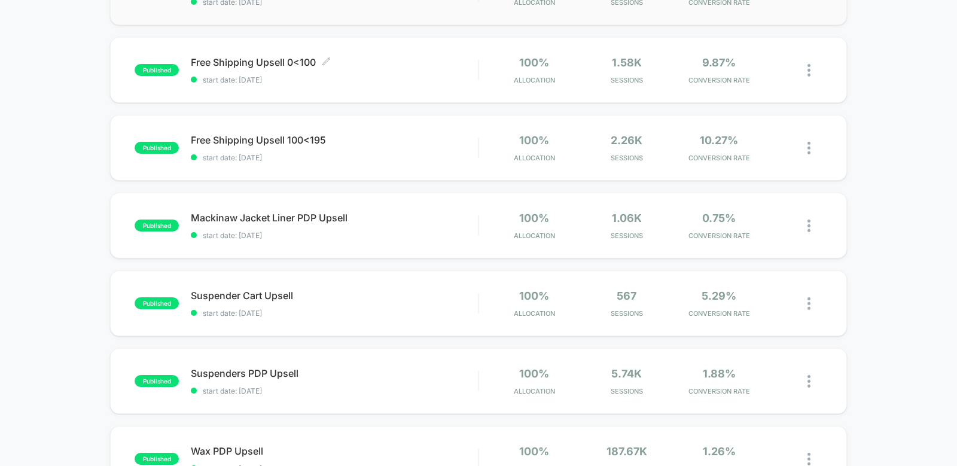
scroll to position [172, 0]
click at [394, 383] on div "Suspenders PDP Upsell Click to edit experience details Click to edit experience…" at bounding box center [334, 381] width 287 height 28
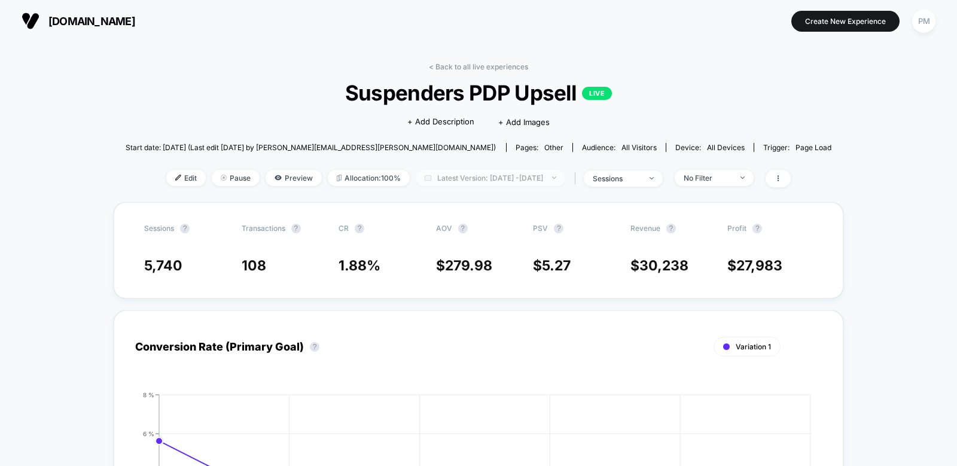
click at [455, 177] on span "Latest Version: [DATE] - [DATE]" at bounding box center [491, 178] width 150 height 16
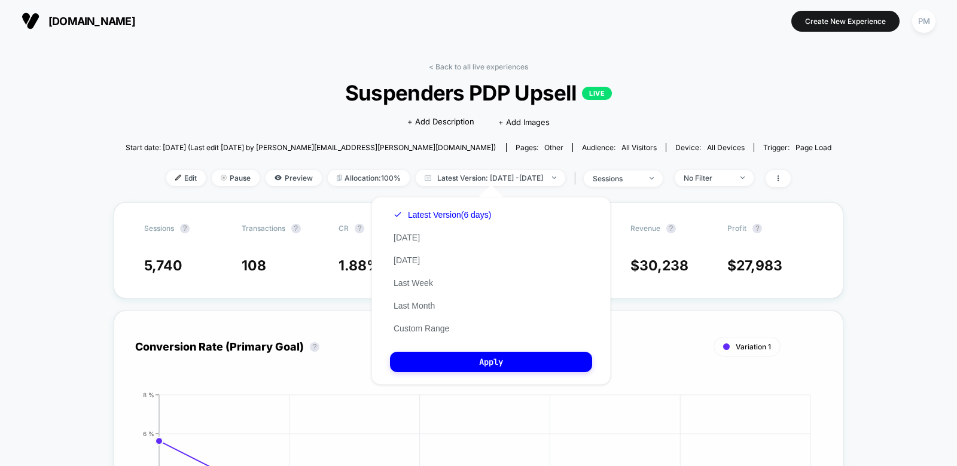
click at [296, 370] on div "Conversion Rate (Primary Goal) ? Variation 1 Hide [DATE] [DATE] [DATE] [DATE] […" at bounding box center [478, 451] width 687 height 239
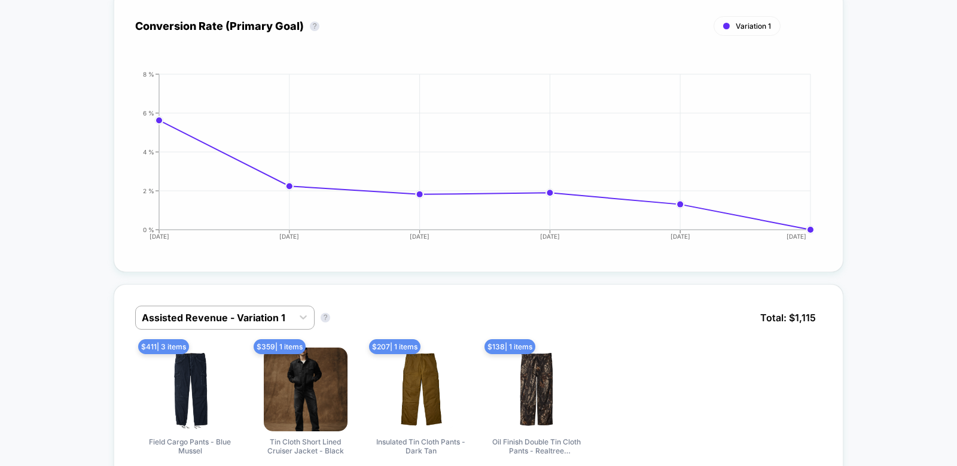
scroll to position [327, 0]
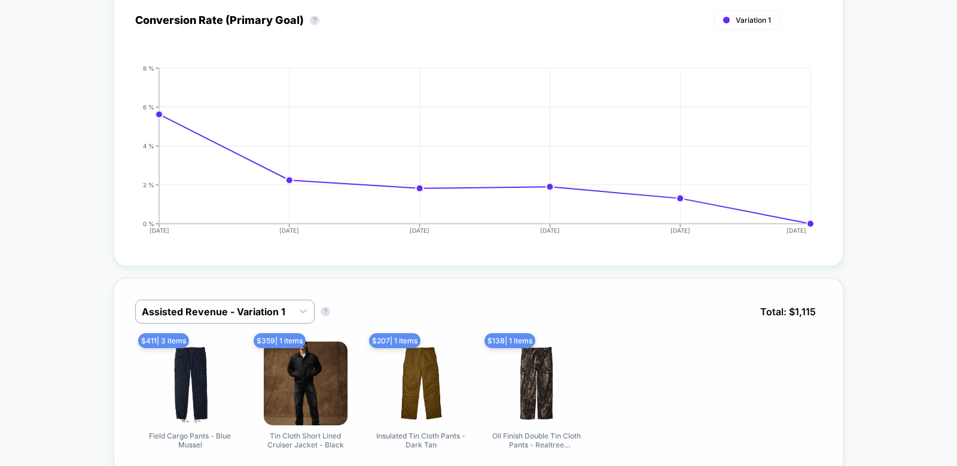
click at [239, 300] on div "Assisted Revenue - Variation 1" at bounding box center [225, 312] width 180 height 24
click at [220, 325] on div "Assisted Revenue - Variation 1 Assisted Revenue - Variation 1 ? Total: $ 1,115" at bounding box center [478, 321] width 687 height 42
click at [220, 311] on div at bounding box center [214, 312] width 145 height 14
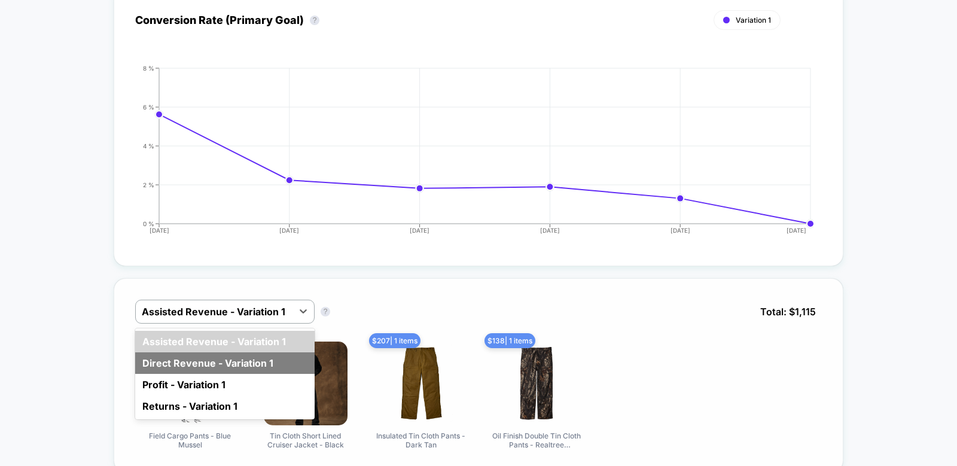
click at [181, 364] on div "Direct Revenue - Variation 1" at bounding box center [225, 363] width 180 height 22
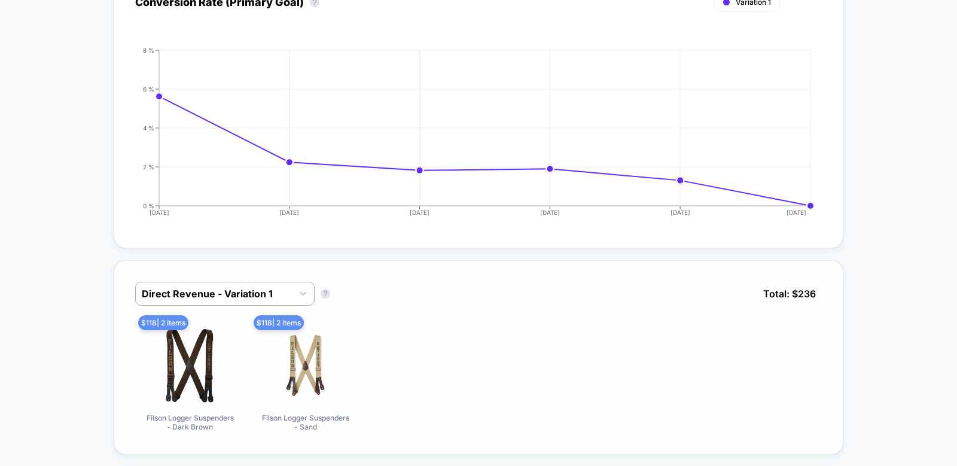
scroll to position [345, 0]
